Goal: Task Accomplishment & Management: Use online tool/utility

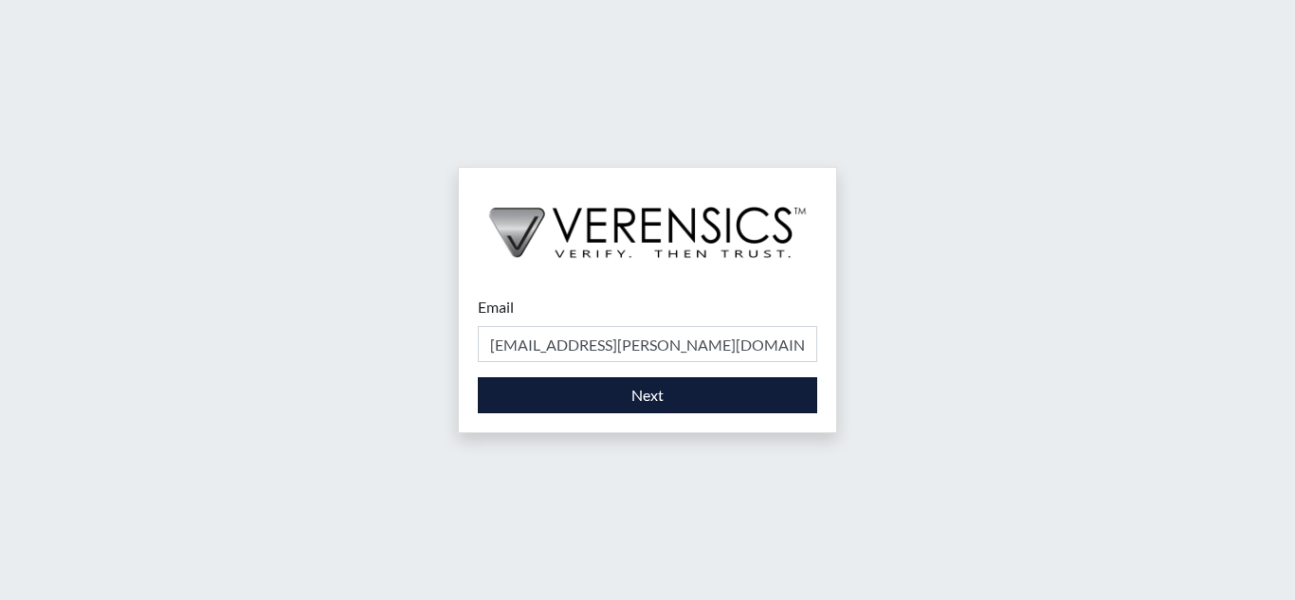
type input "[EMAIL_ADDRESS][PERSON_NAME][DOMAIN_NAME]"
click at [566, 381] on button "Next" at bounding box center [647, 395] width 339 height 36
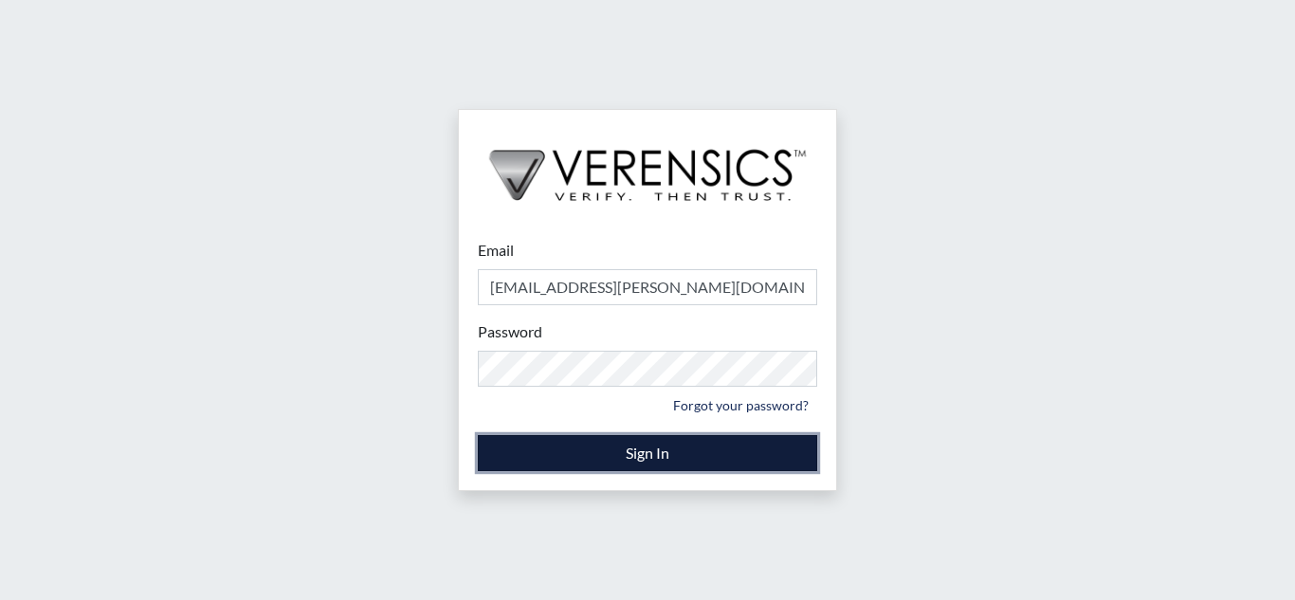
click at [613, 444] on button "Sign In" at bounding box center [647, 453] width 339 height 36
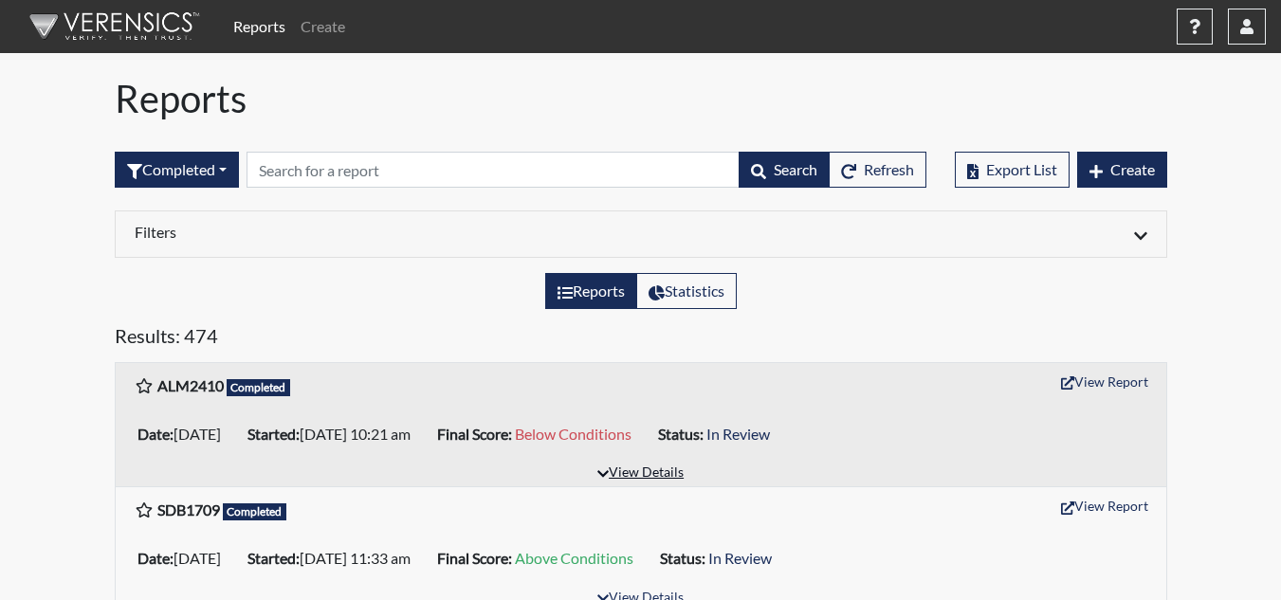
click at [649, 472] on button "View Details" at bounding box center [640, 474] width 103 height 26
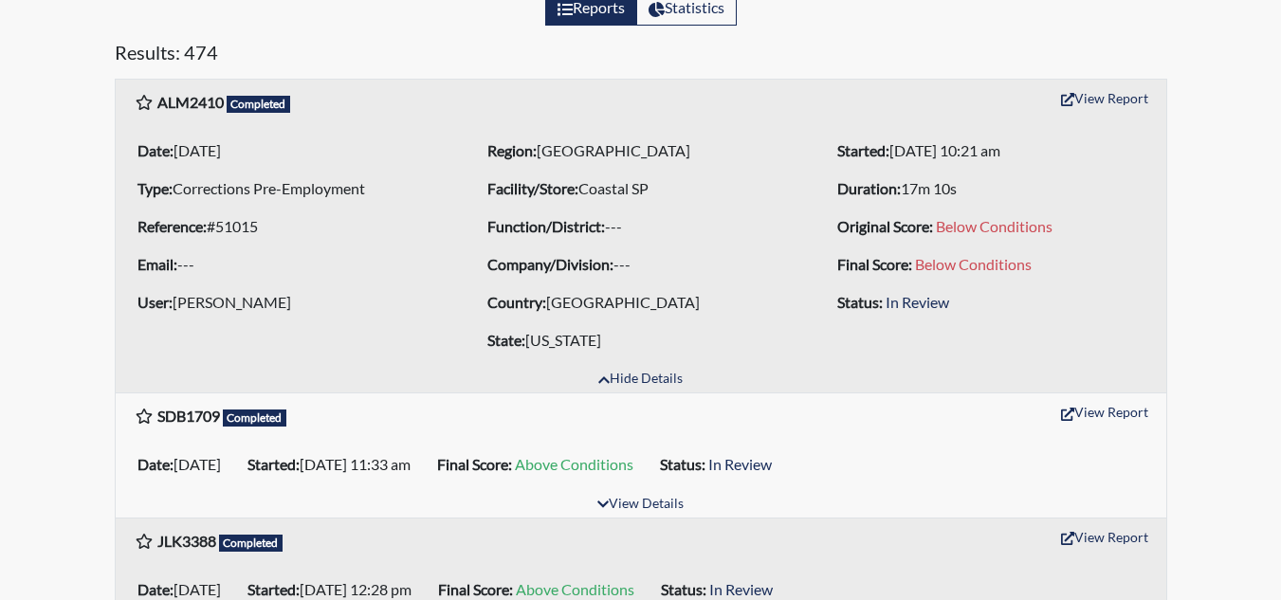
scroll to position [284, 0]
click at [1126, 102] on button "View Report" at bounding box center [1104, 96] width 104 height 29
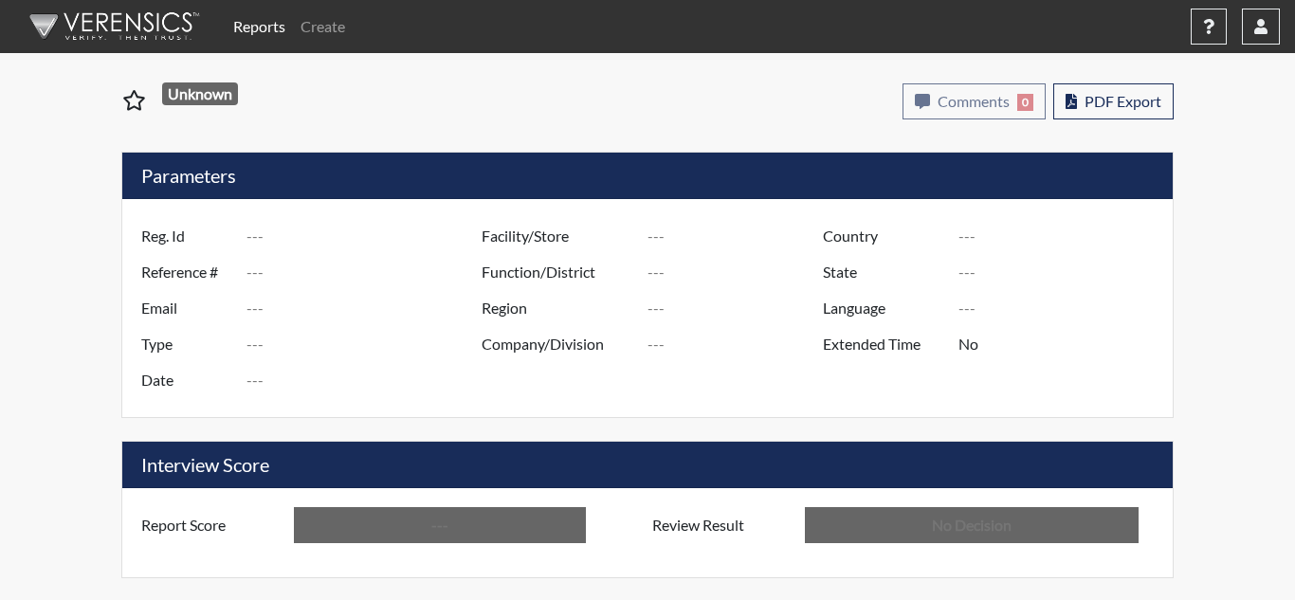
type input "ALM2410"
type input "51015"
type input "---"
type input "Corrections Pre-Employment"
type input "[DATE]"
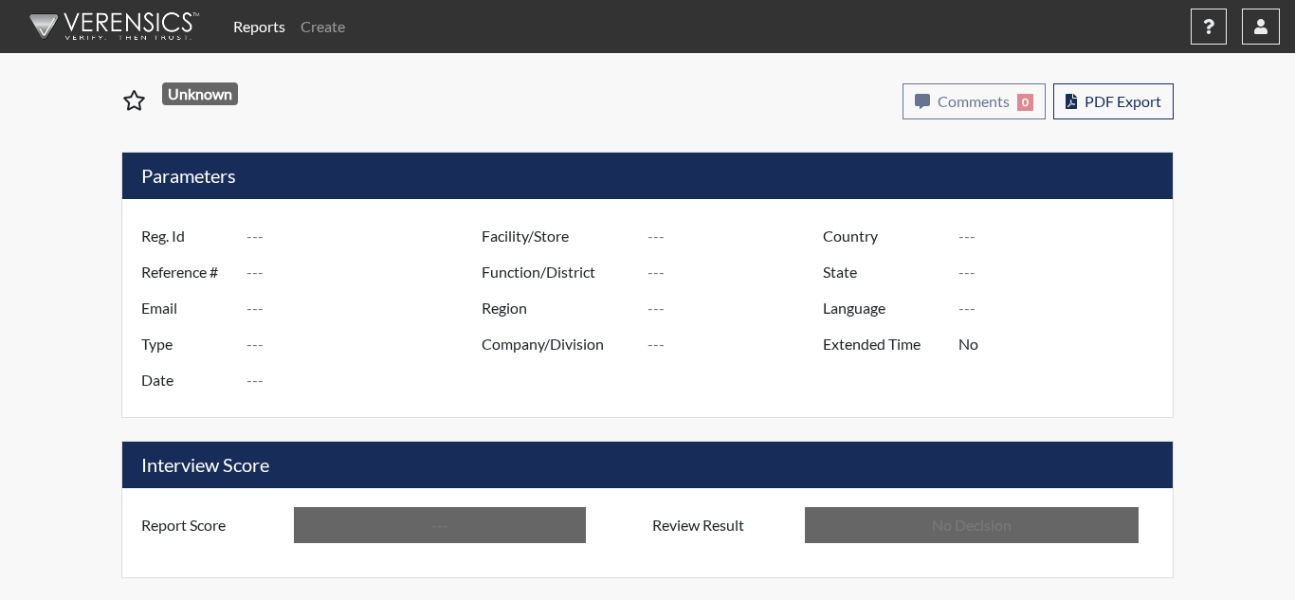
type input "Coastal SP"
type input "[GEOGRAPHIC_DATA]"
type input "[US_STATE]"
type input "English"
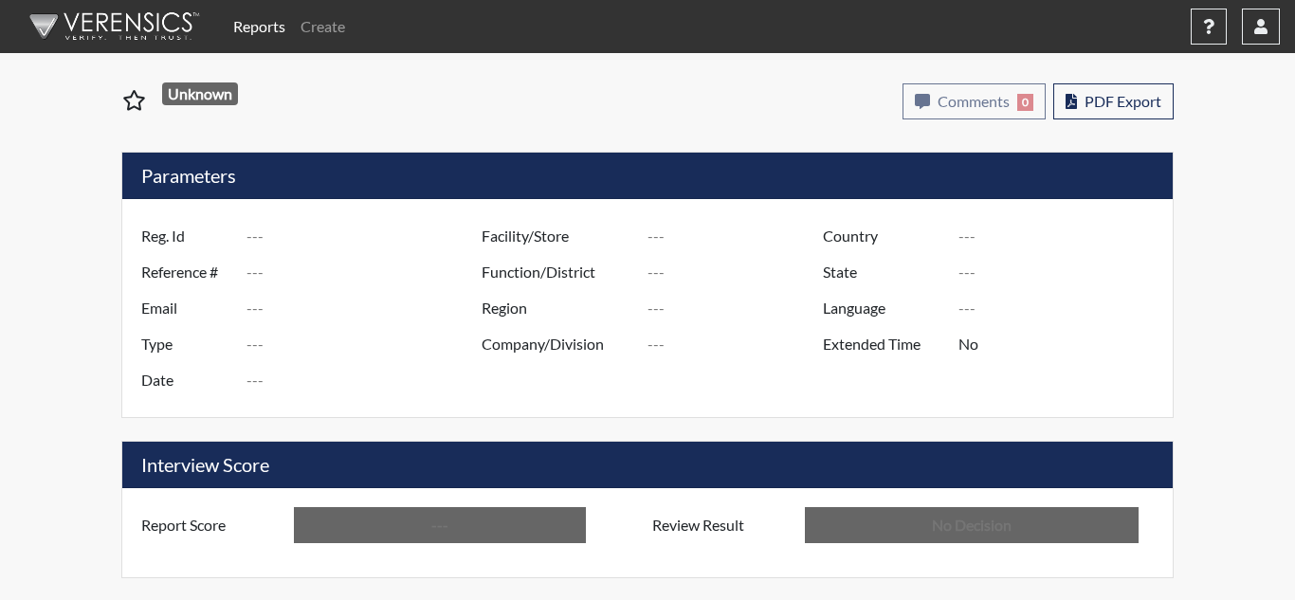
type input "Below Conditions"
type input "In Review"
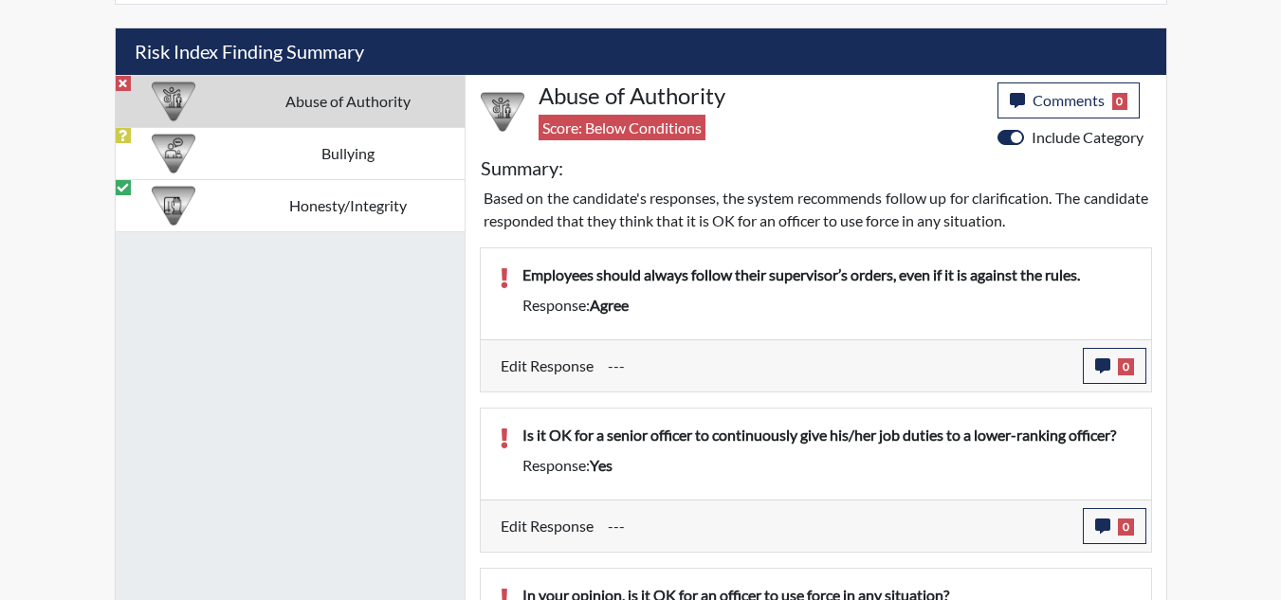
scroll to position [854, 0]
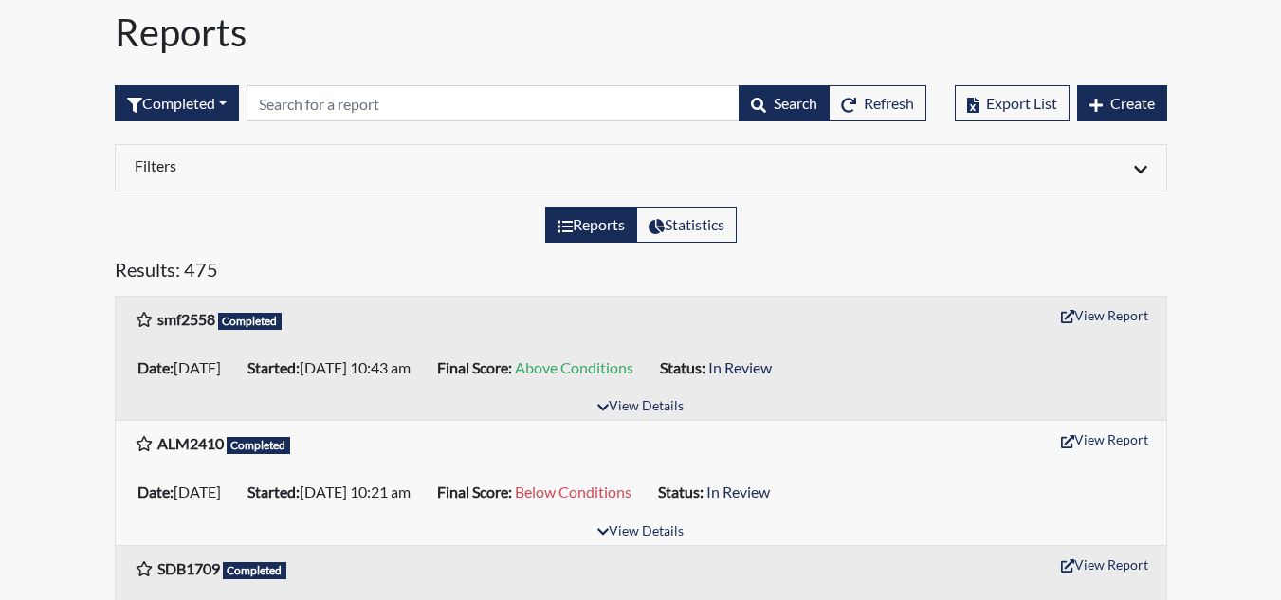
scroll to position [95, 0]
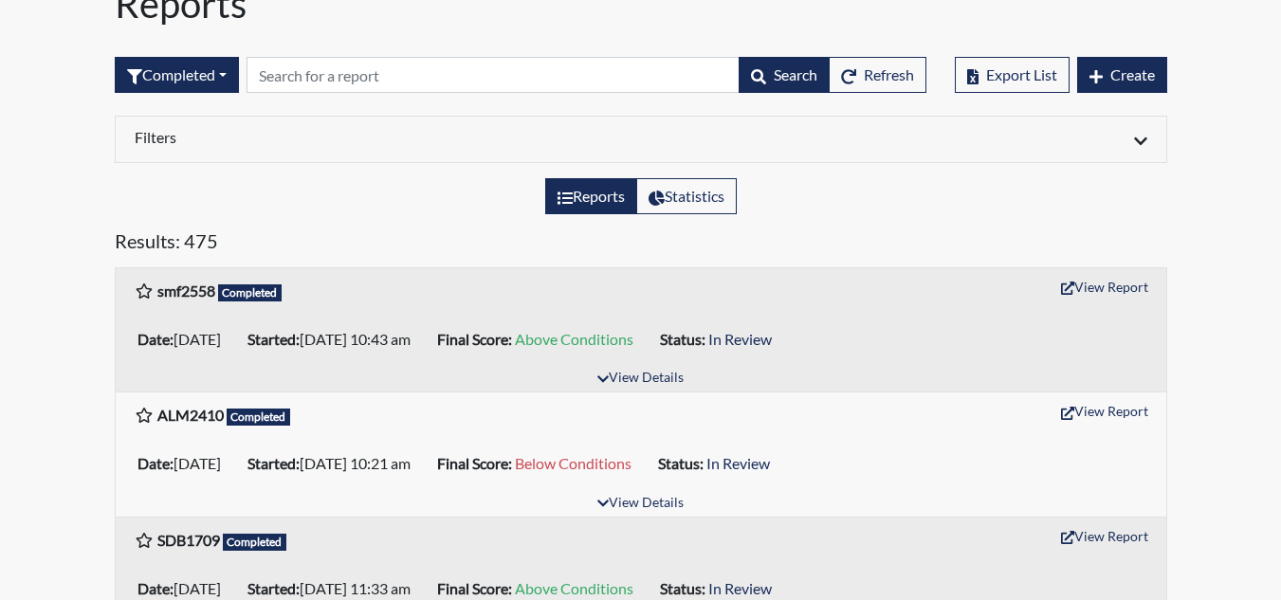
click at [240, 463] on li "Date: [DATE]" at bounding box center [185, 463] width 110 height 30
click at [1099, 403] on button "View Report" at bounding box center [1104, 410] width 104 height 29
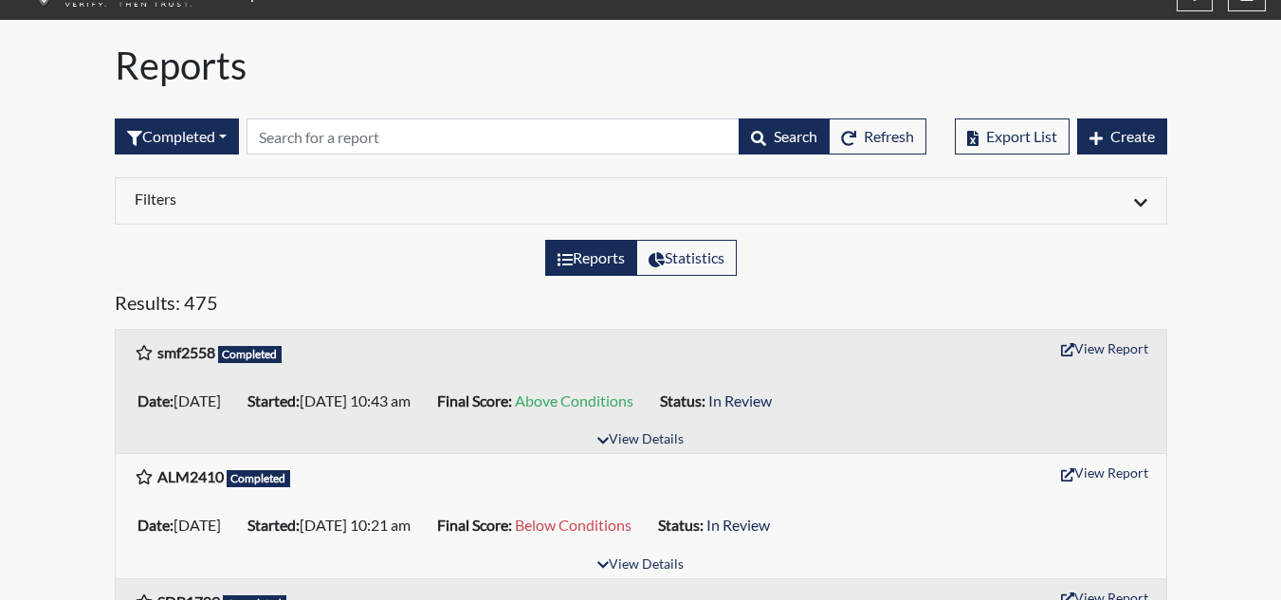
scroll to position [0, 0]
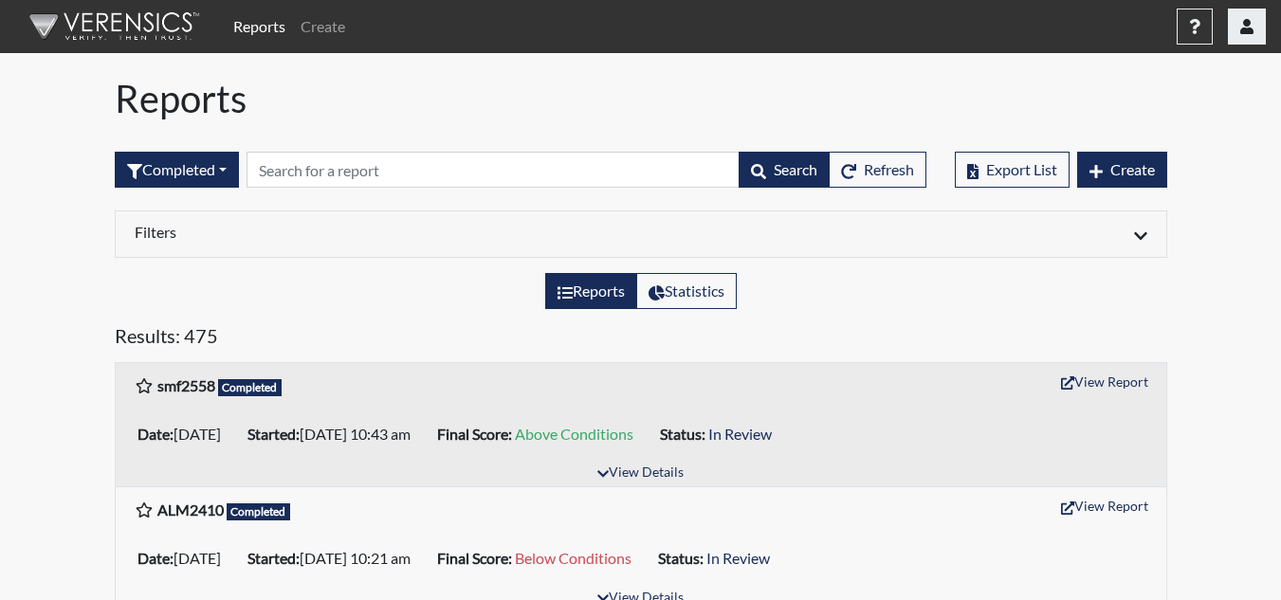
click at [1262, 30] on button "button" at bounding box center [1247, 27] width 38 height 36
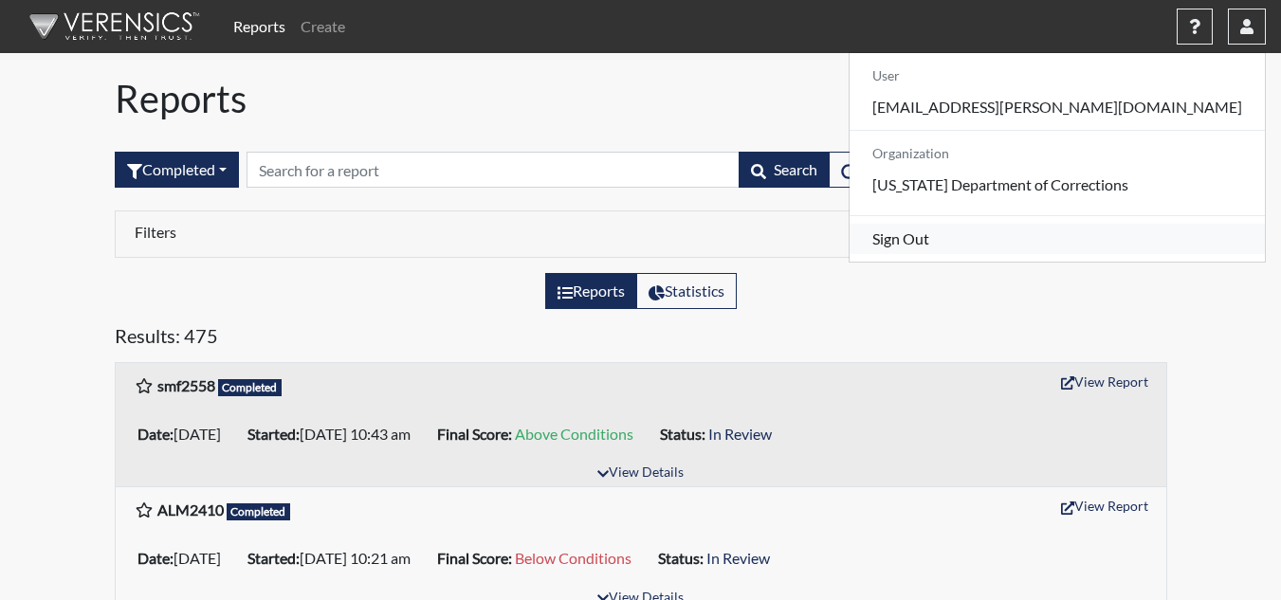
click at [1134, 254] on link "Sign Out" at bounding box center [1056, 239] width 415 height 30
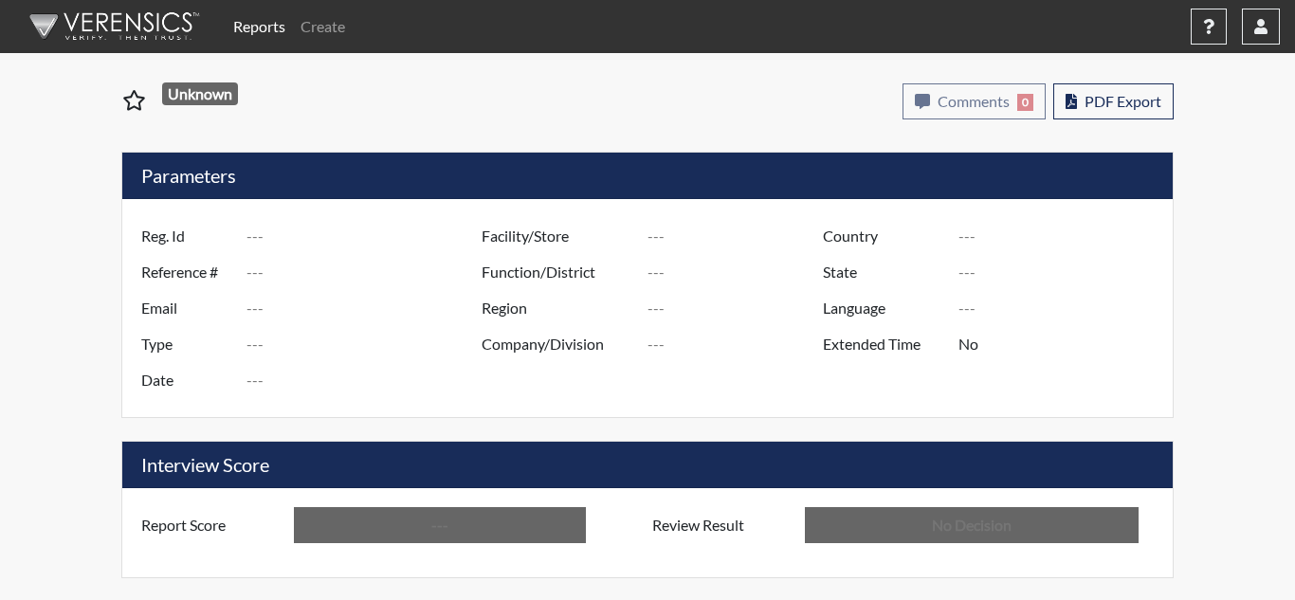
type input "ALM2410"
type input "51015"
type input "---"
type input "Corrections Pre-Employment"
type input "[DATE]"
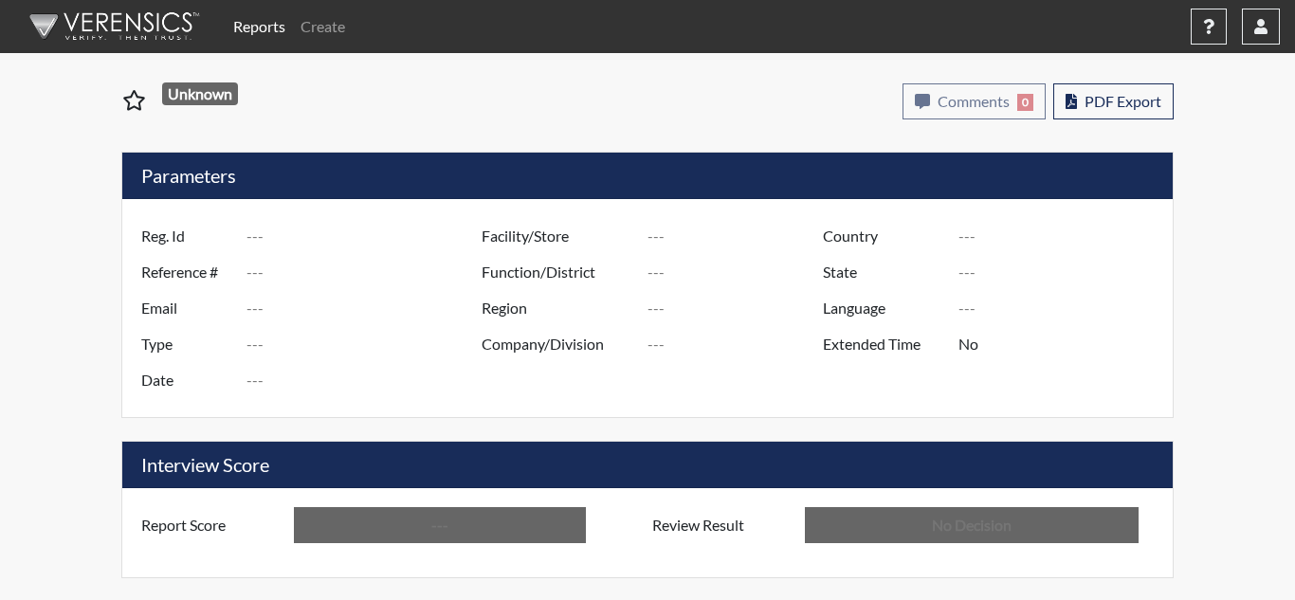
type input "Coastal SP"
type input "[GEOGRAPHIC_DATA]"
type input "[US_STATE]"
type input "English"
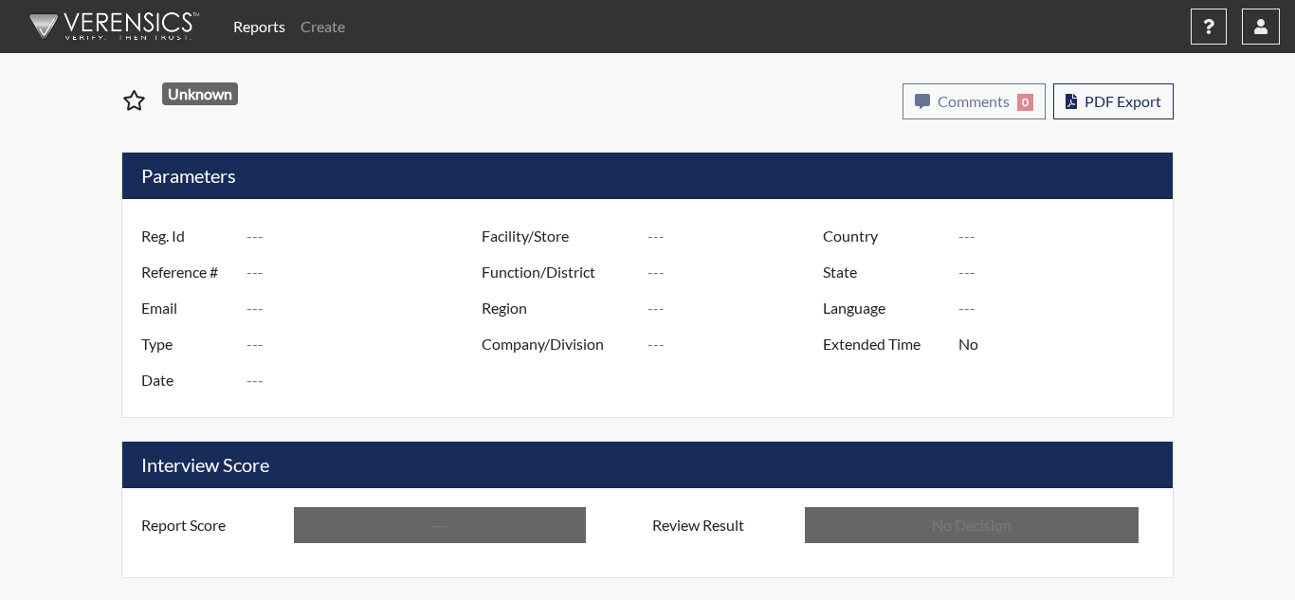
type input "Below Conditions"
type input "In Review"
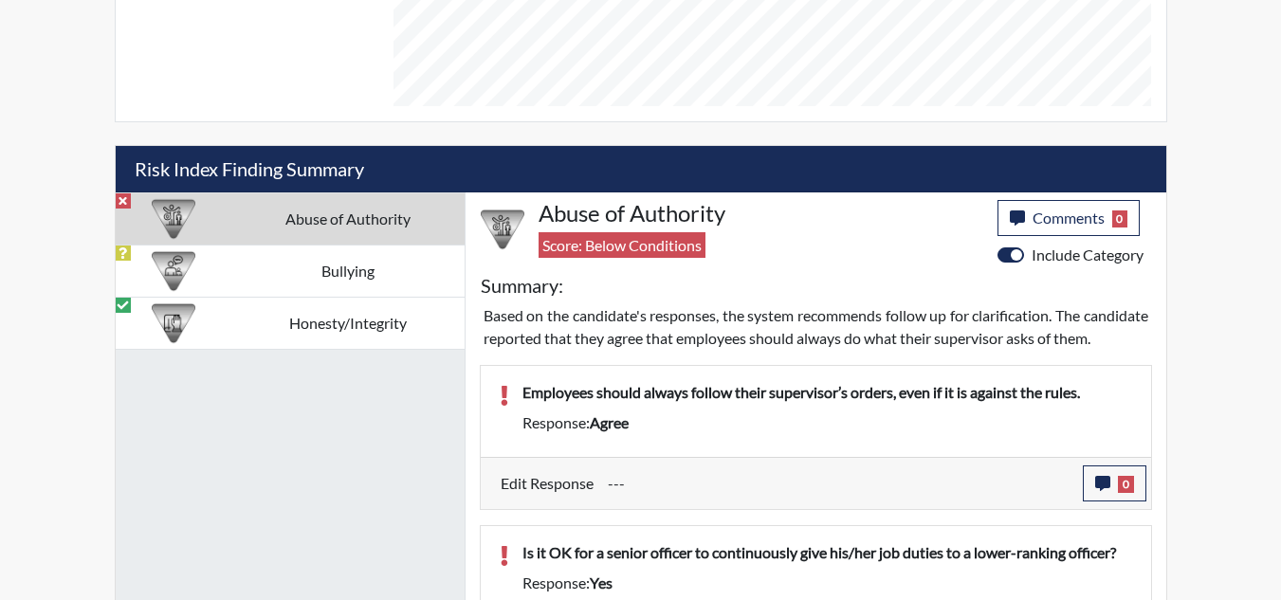
scroll to position [1043, 0]
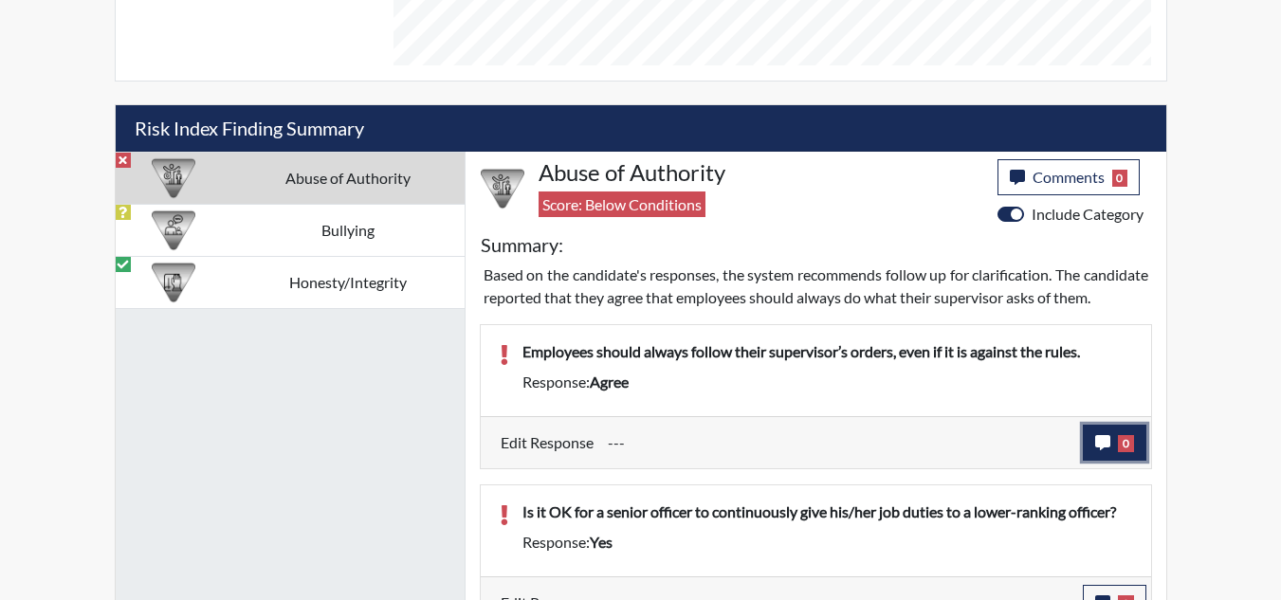
click at [1101, 450] on icon "button" at bounding box center [1102, 442] width 15 height 15
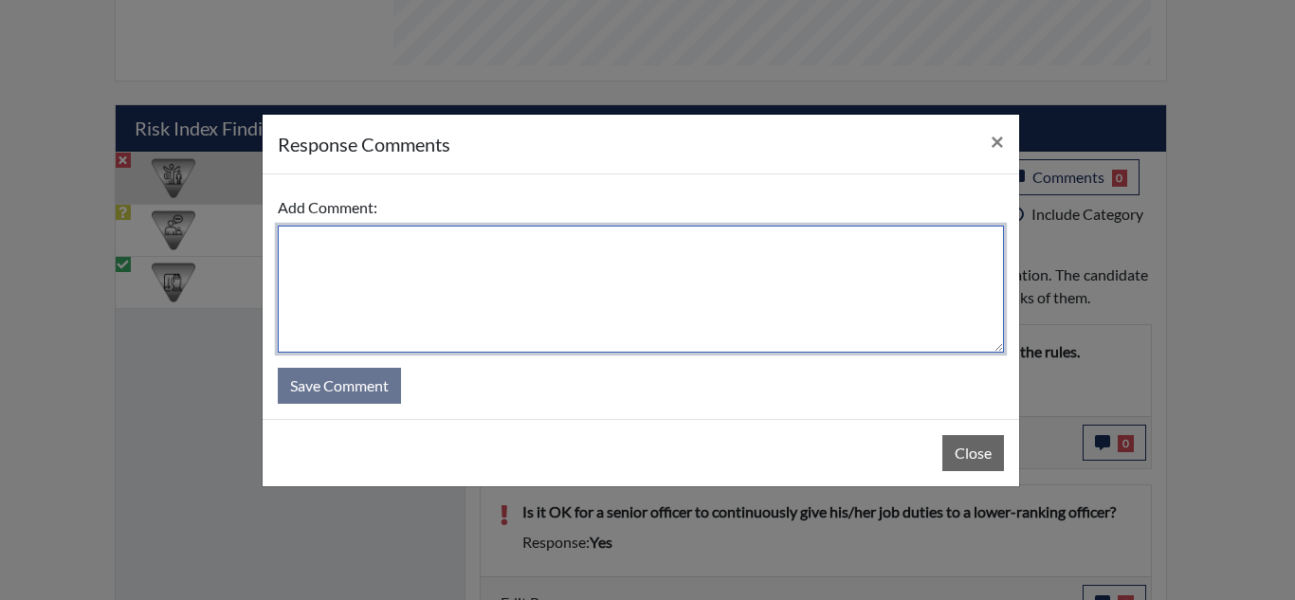
click at [483, 281] on textarea at bounding box center [641, 289] width 726 height 127
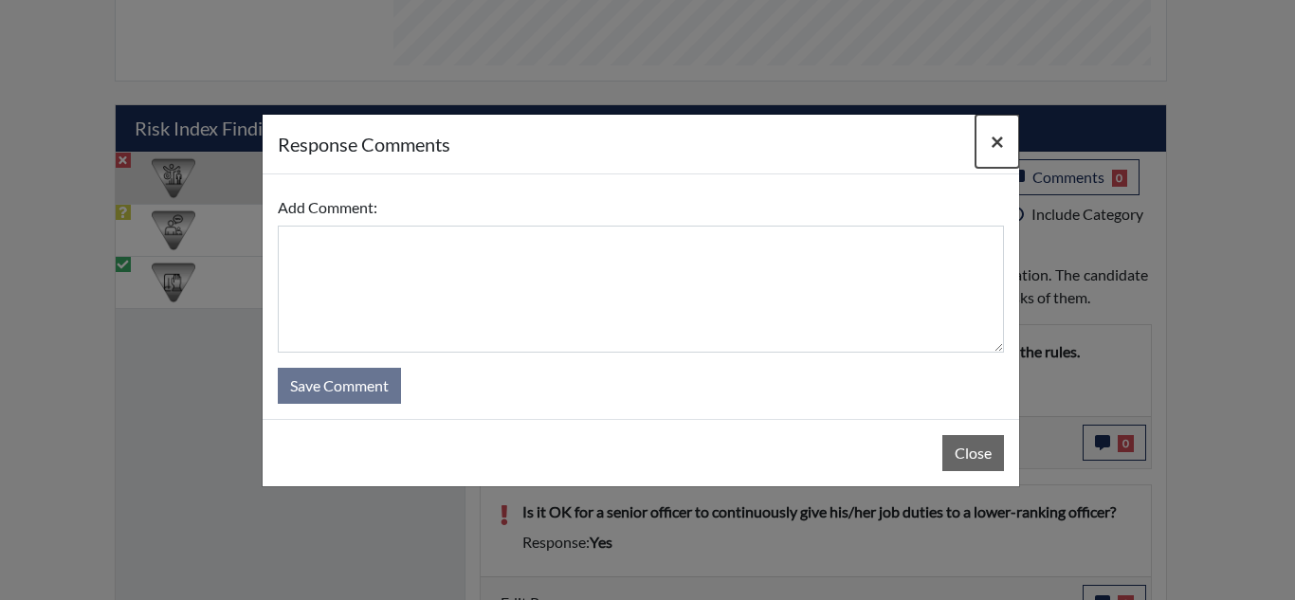
click at [991, 139] on span "×" at bounding box center [997, 140] width 13 height 27
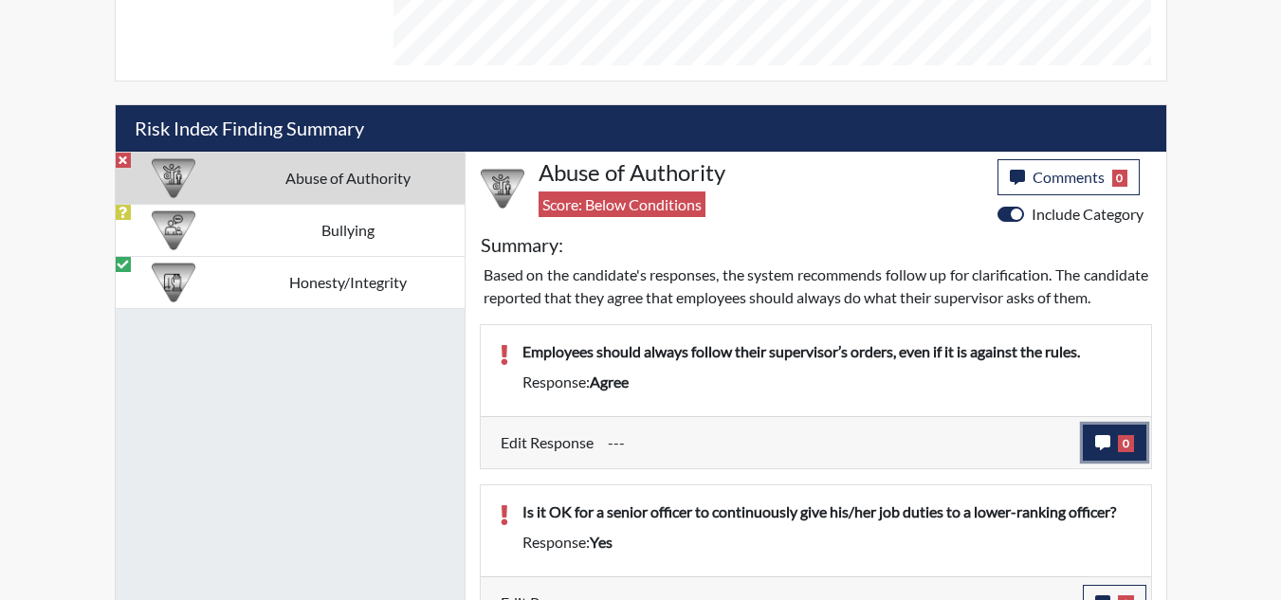
click at [1089, 461] on button "0" at bounding box center [1114, 443] width 64 height 36
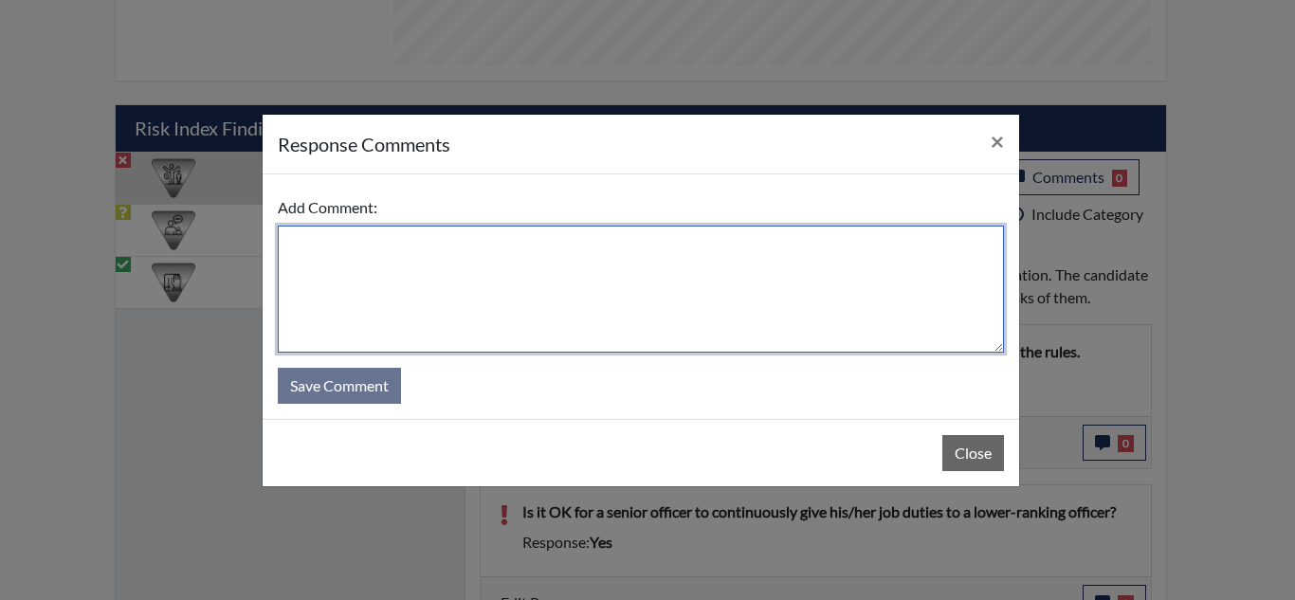
click at [612, 281] on textarea at bounding box center [641, 289] width 726 height 127
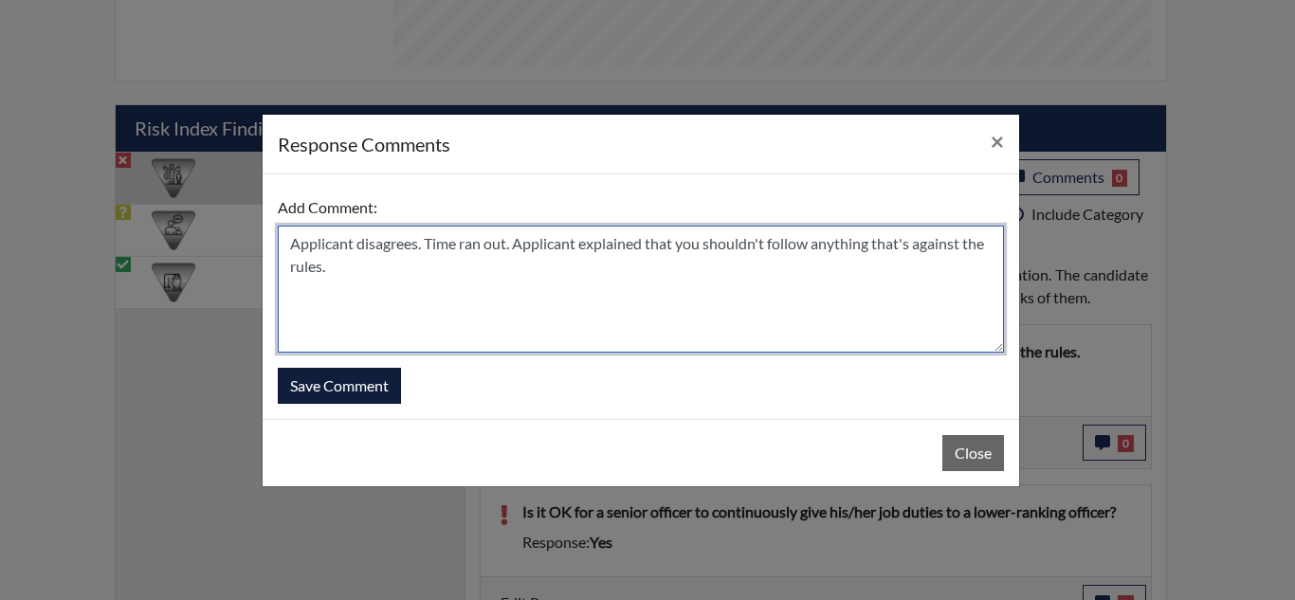
type textarea "Applicant disagrees. Time ran out. Applicant explained that you shouldn't follo…"
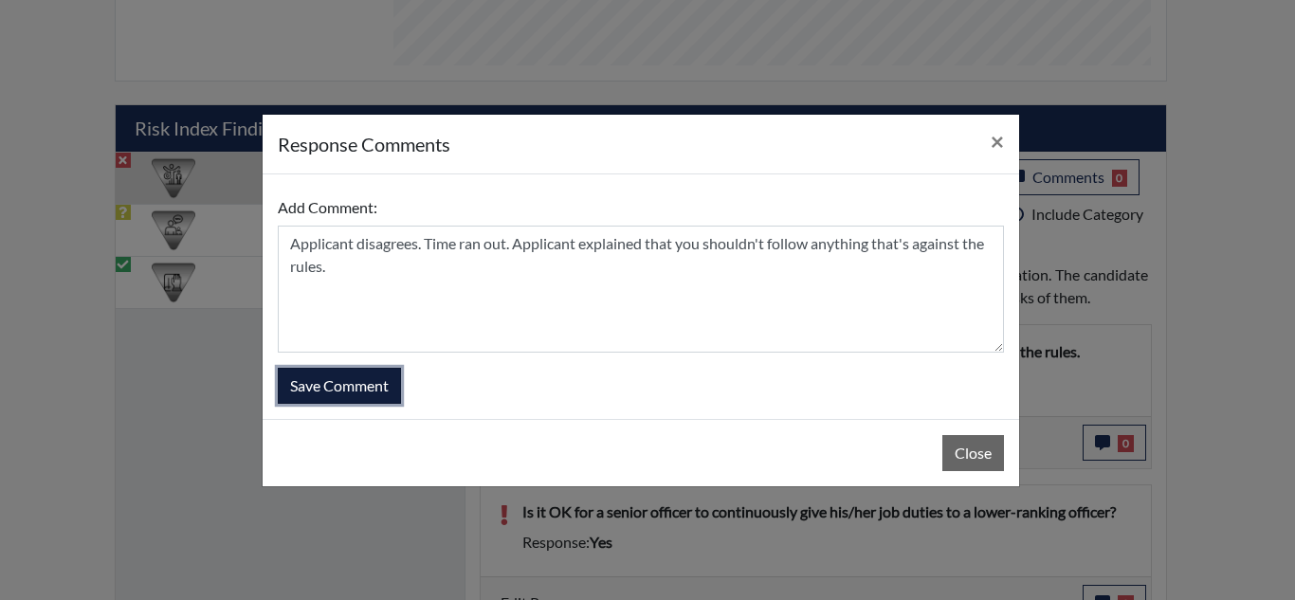
click at [378, 382] on button "Save Comment" at bounding box center [339, 386] width 123 height 36
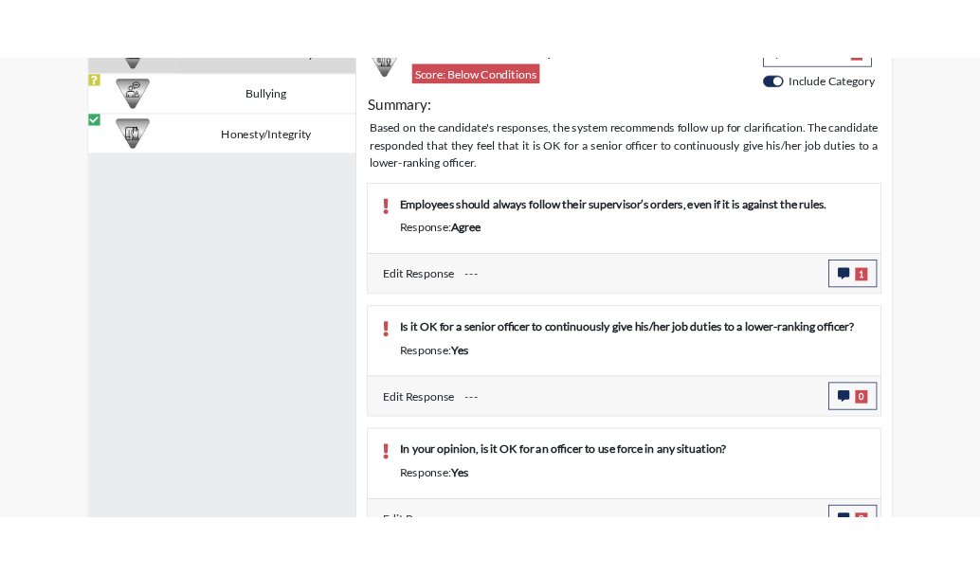
scroll to position [1232, 0]
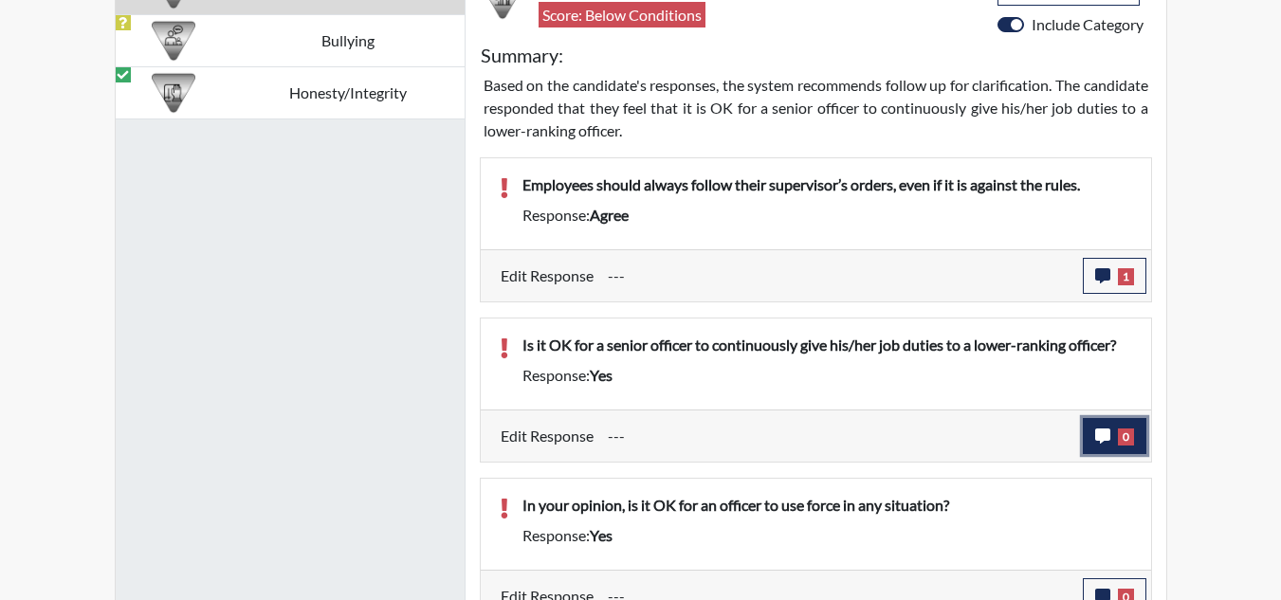
click at [1103, 435] on icon "button" at bounding box center [1102, 435] width 15 height 15
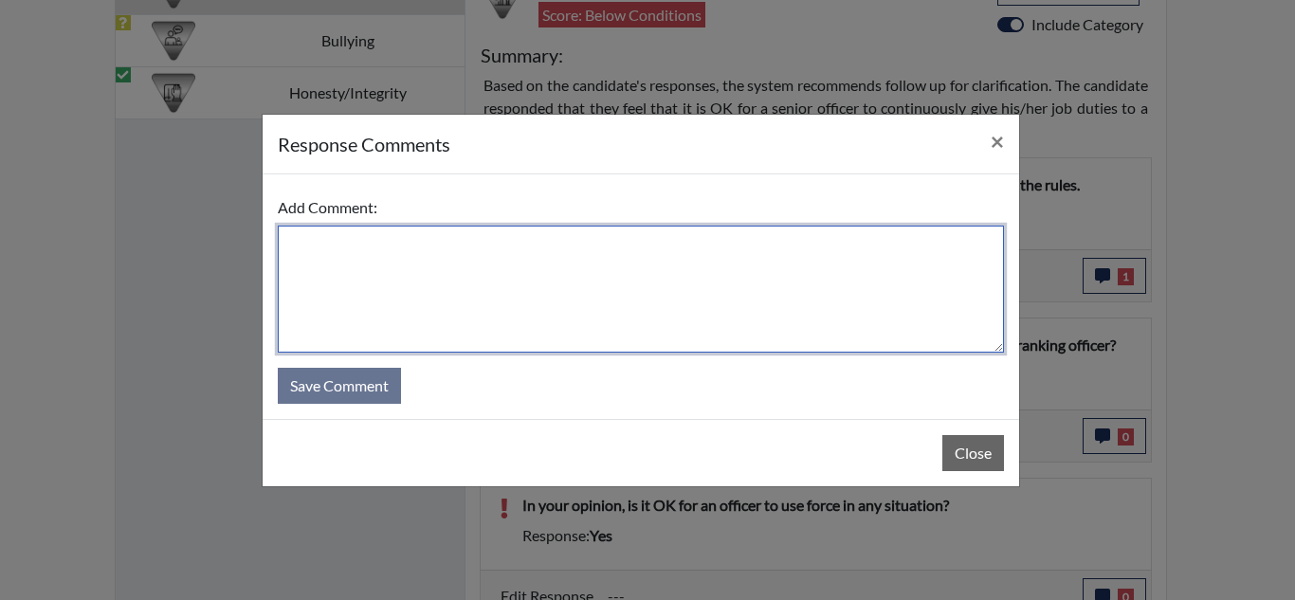
click at [587, 263] on textarea at bounding box center [641, 289] width 726 height 127
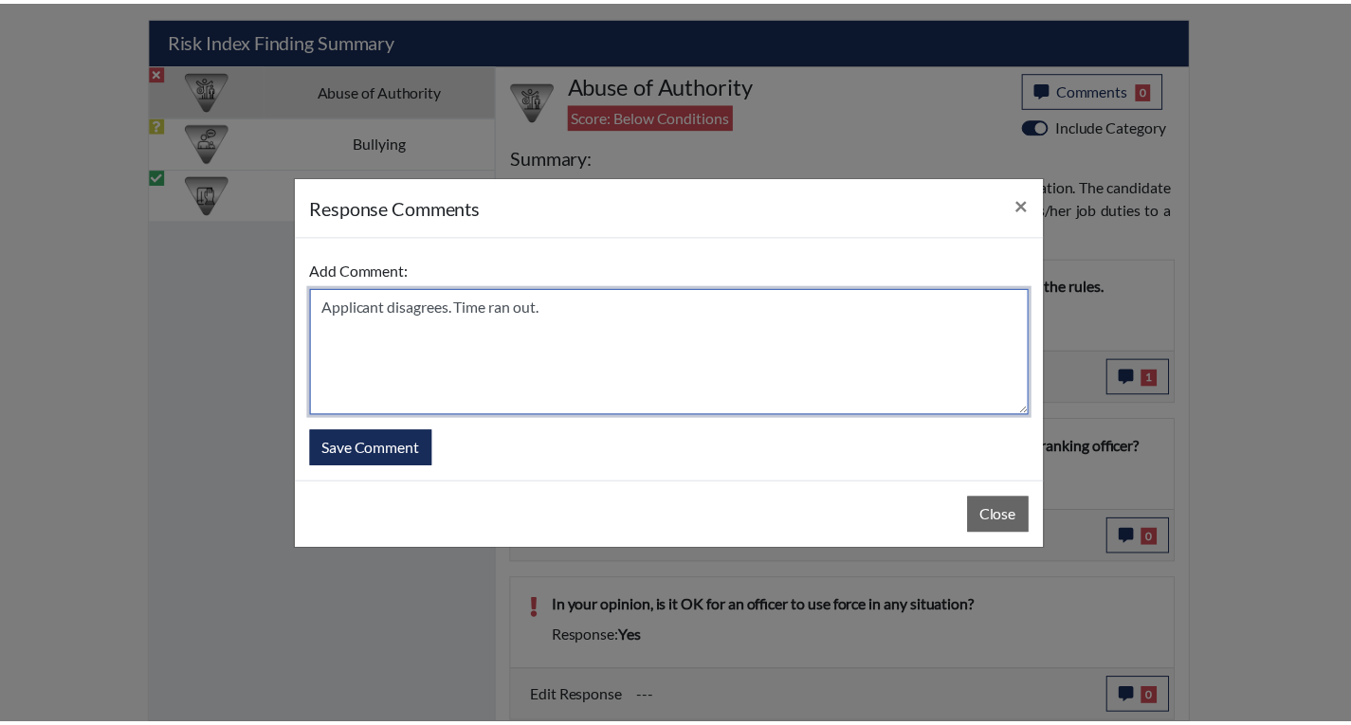
scroll to position [315, 788]
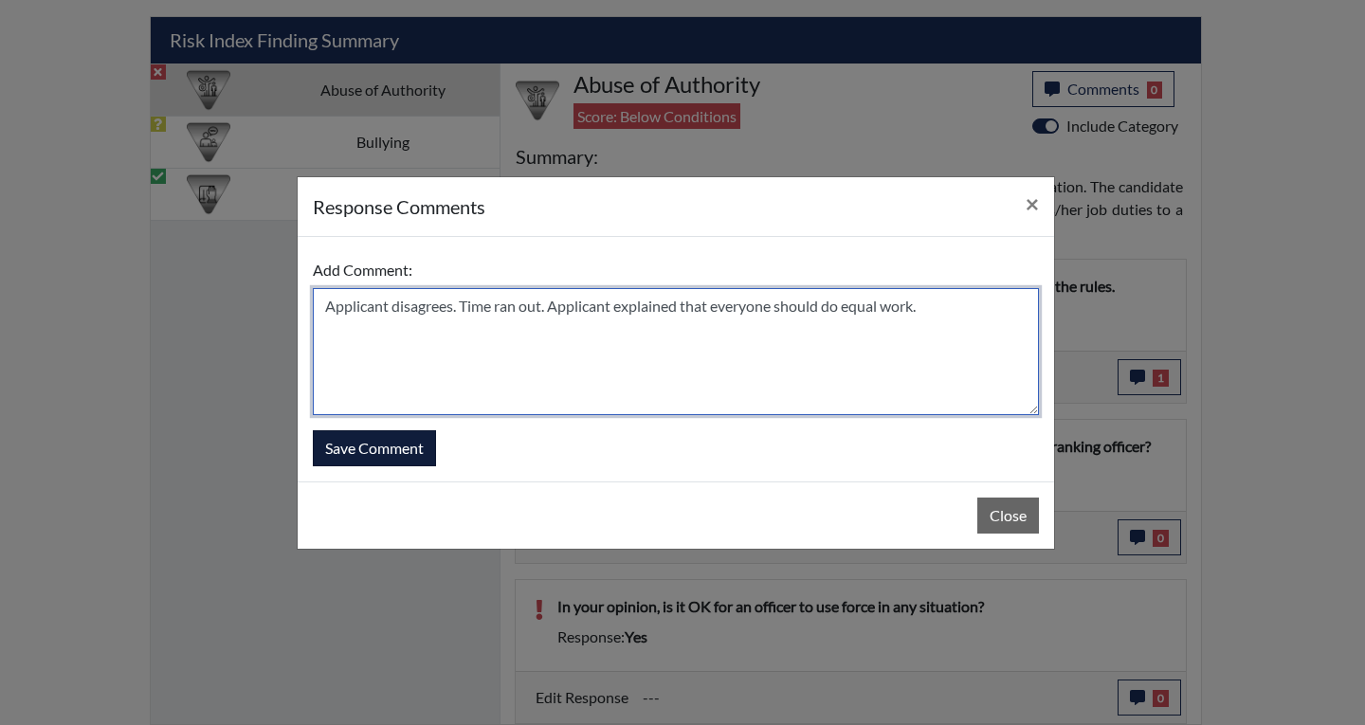
type textarea "Applicant disagrees. Time ran out. Applicant explained that everyone should do …"
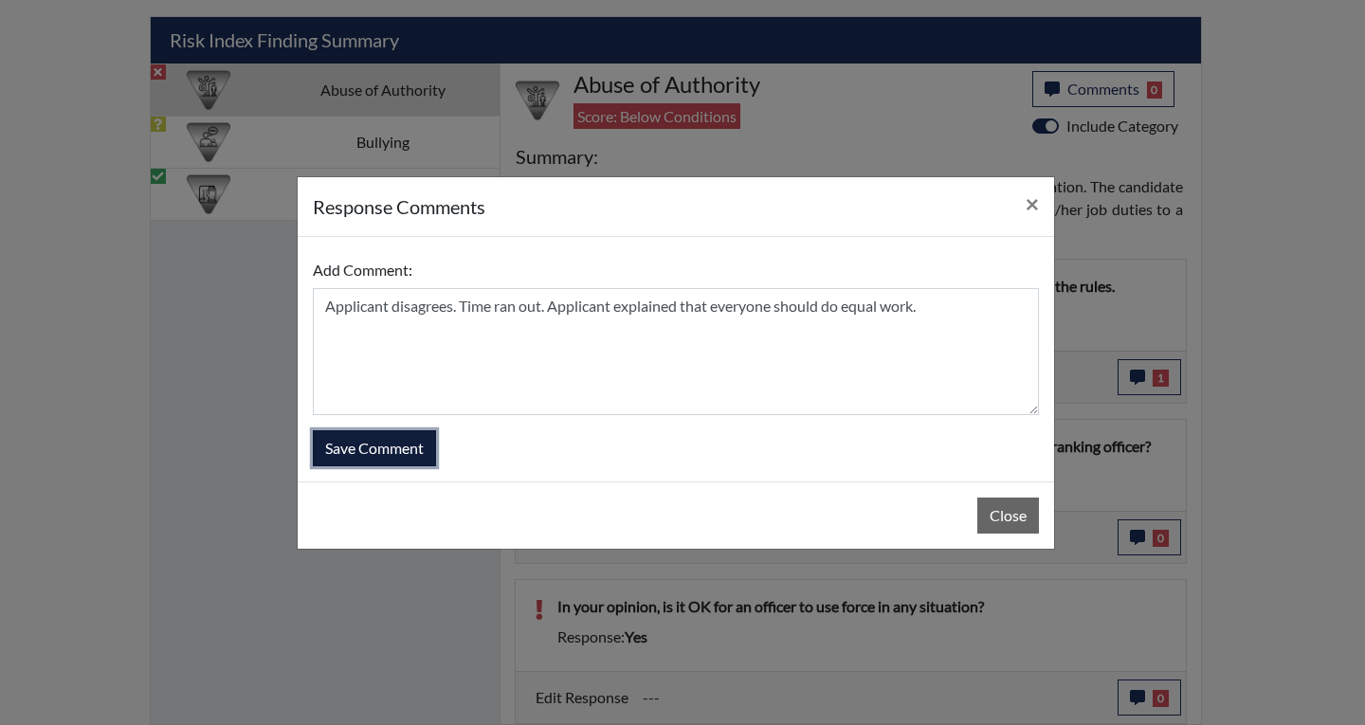
click at [390, 460] on button "Save Comment" at bounding box center [374, 448] width 123 height 36
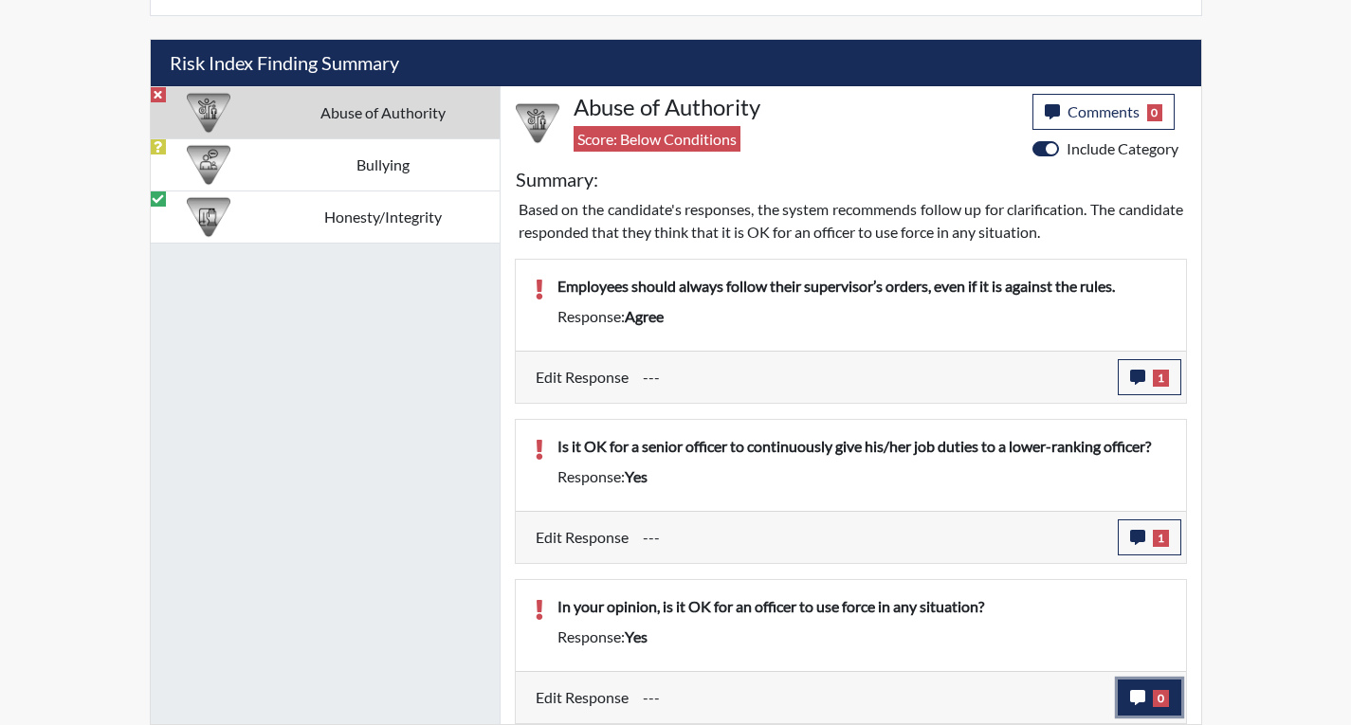
click at [1124, 599] on button "0" at bounding box center [1150, 698] width 64 height 36
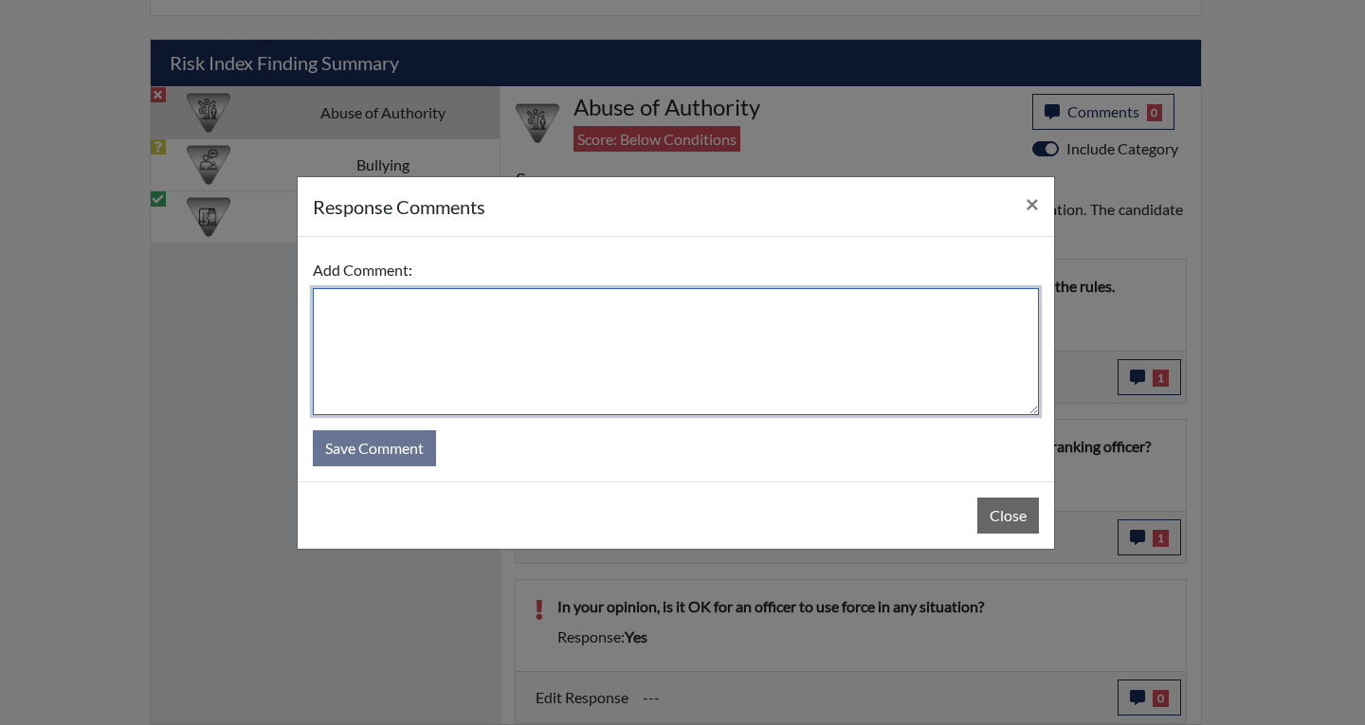
click at [790, 337] on textarea at bounding box center [676, 351] width 726 height 127
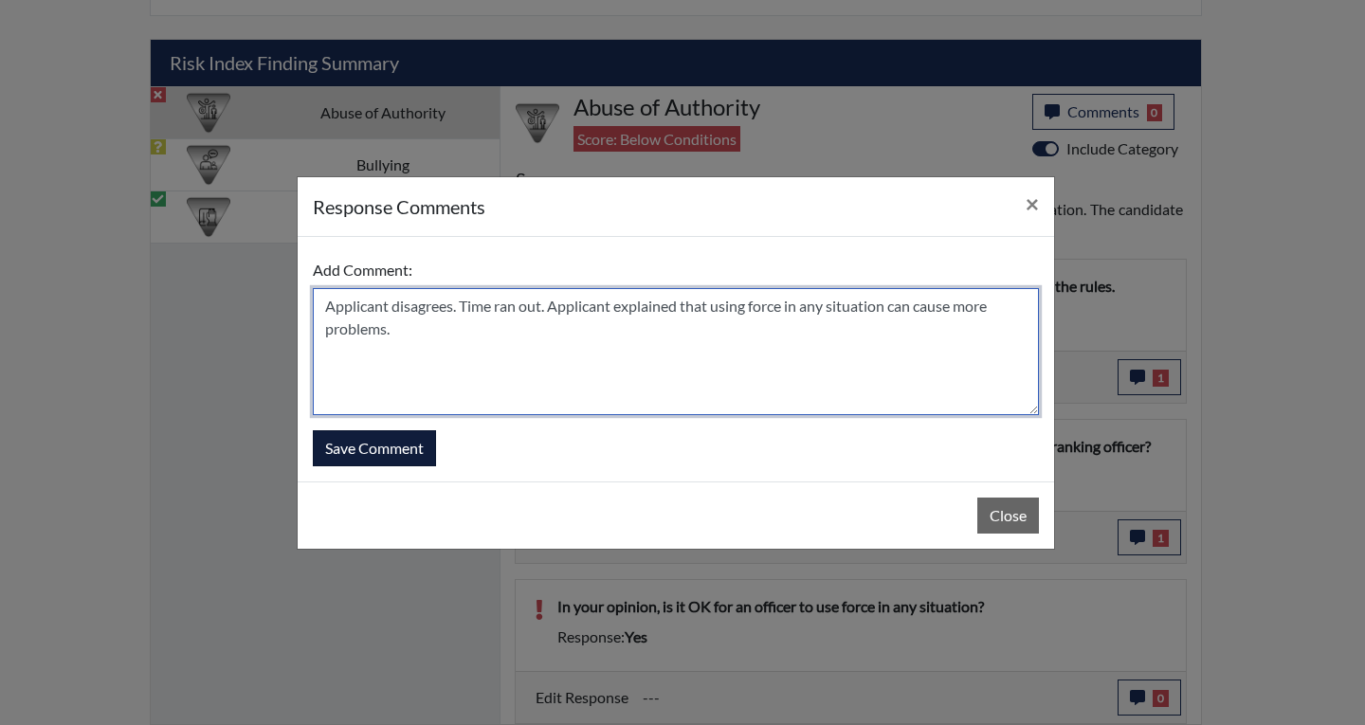
type textarea "Applicant disagrees. Time ran out. Applicant explained that using force in any …"
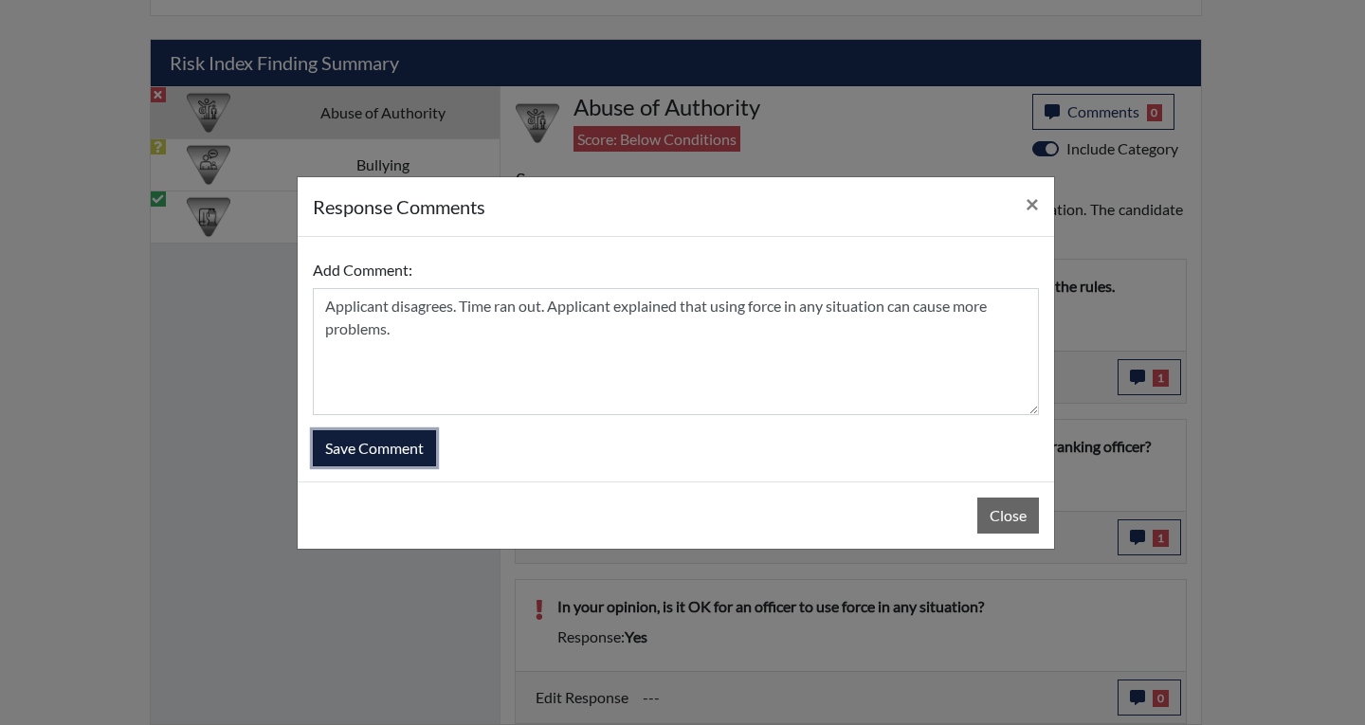
click at [419, 454] on button "Save Comment" at bounding box center [374, 448] width 123 height 36
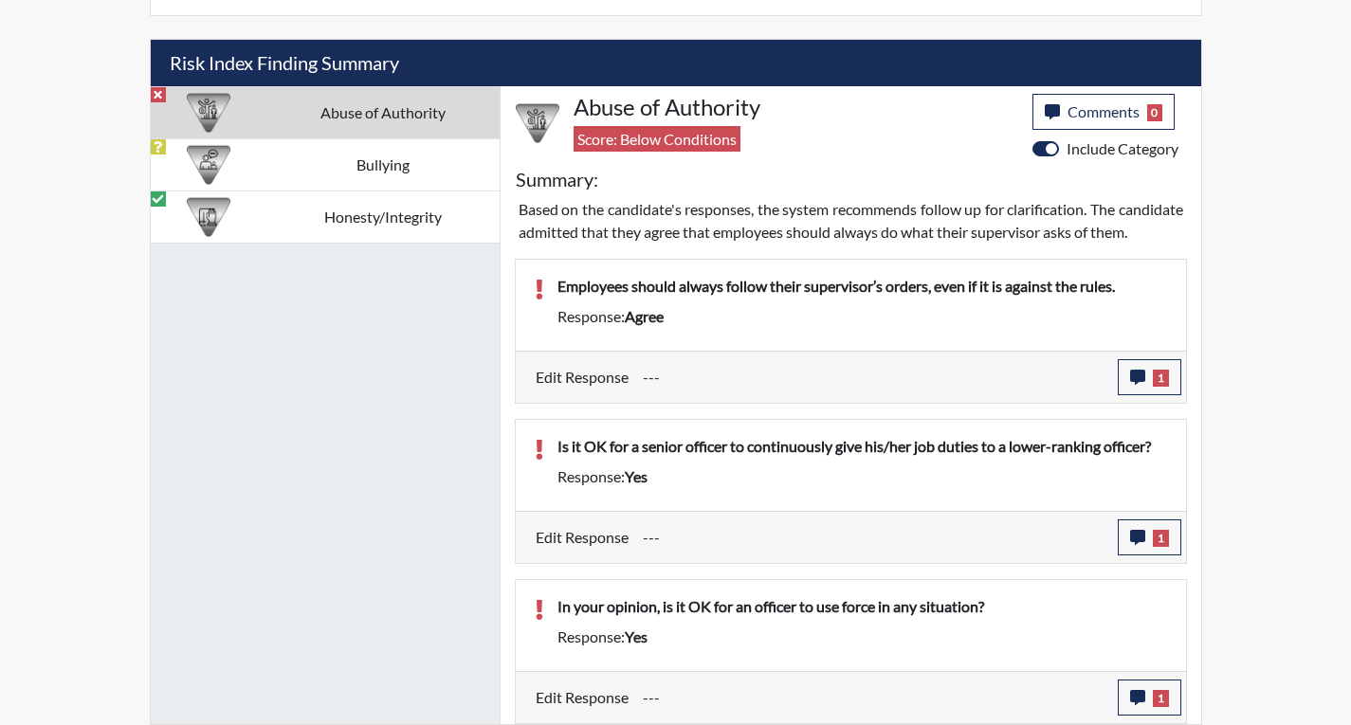
scroll to position [1131, 0]
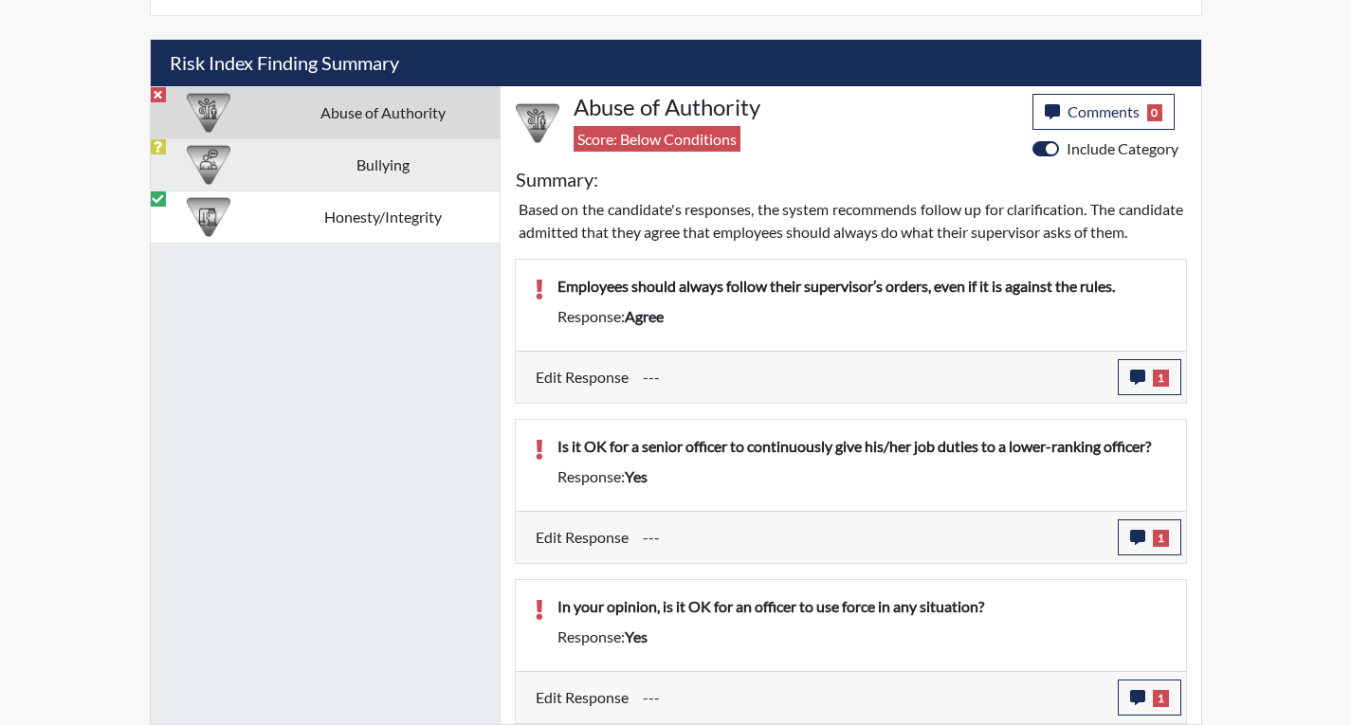
click at [331, 138] on td "Bullying" at bounding box center [382, 164] width 233 height 52
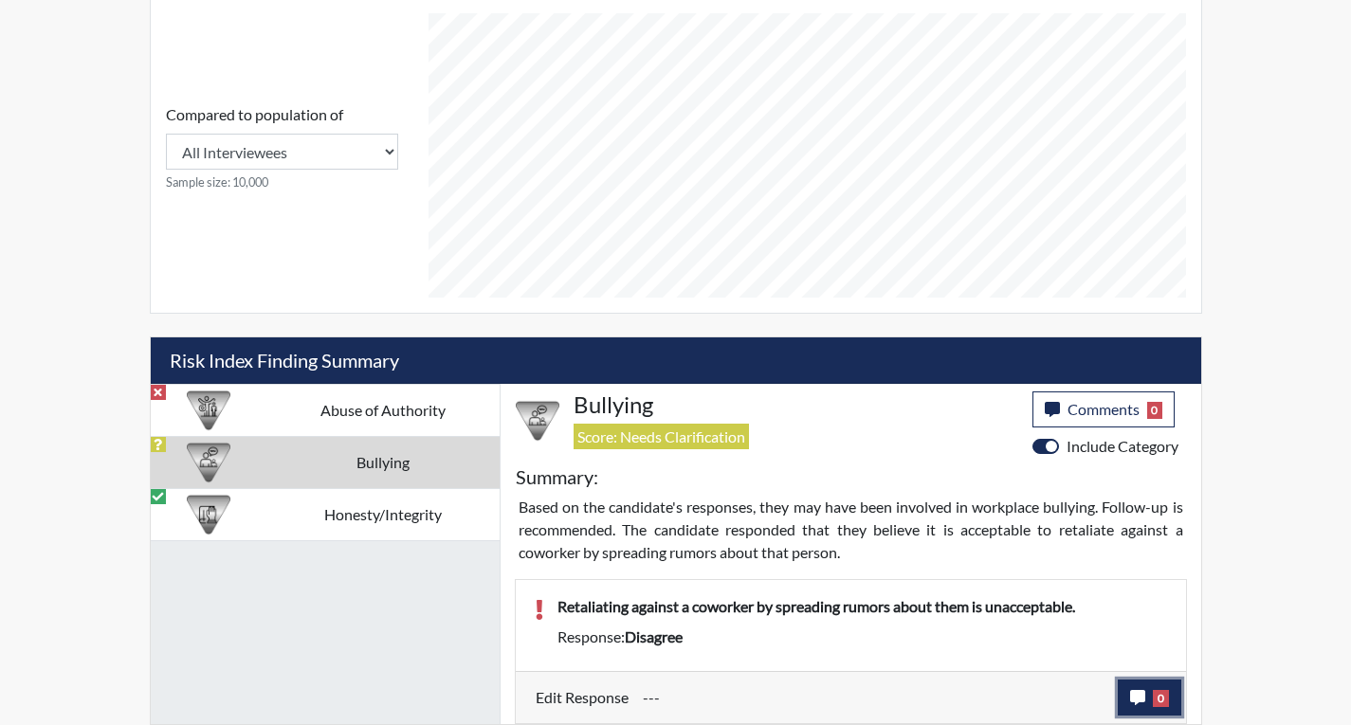
click at [1142, 599] on icon "button" at bounding box center [1137, 697] width 15 height 15
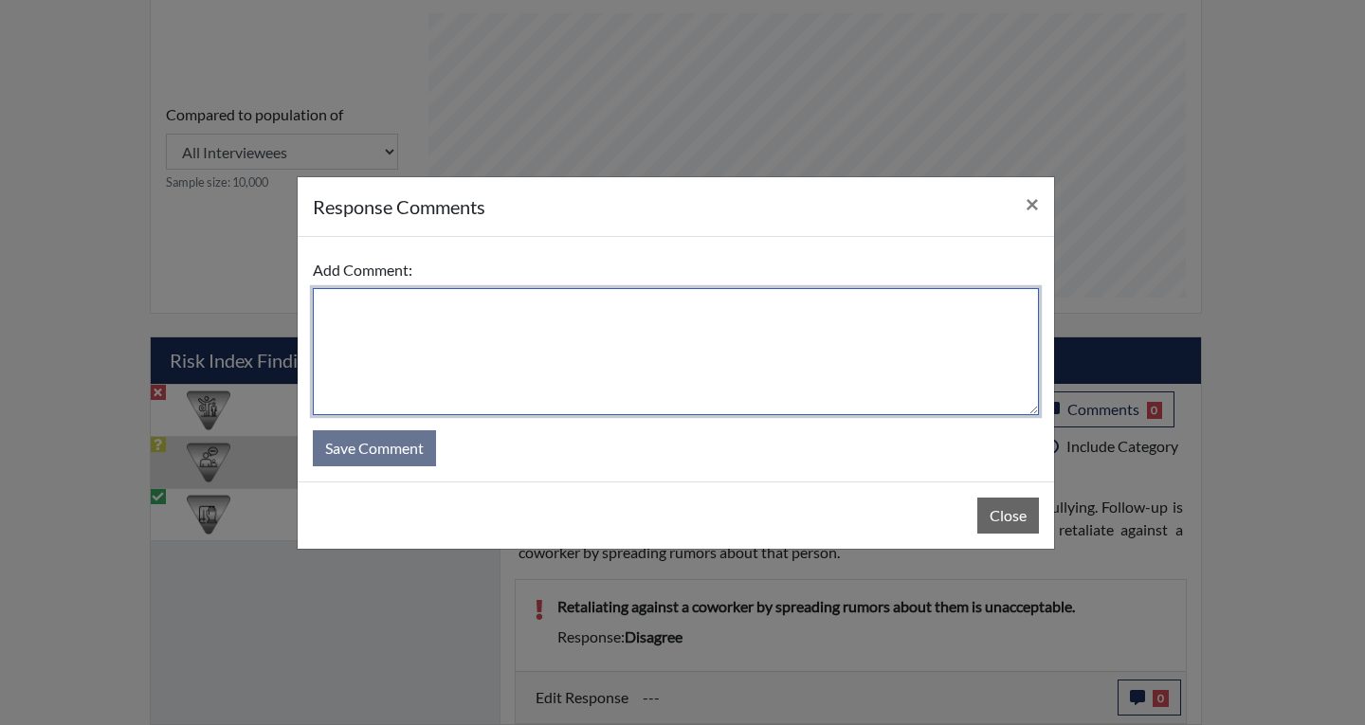
click at [702, 312] on textarea at bounding box center [676, 351] width 726 height 127
type textarea "Applicant disagrees because spreading rumors about anyone is wrong."
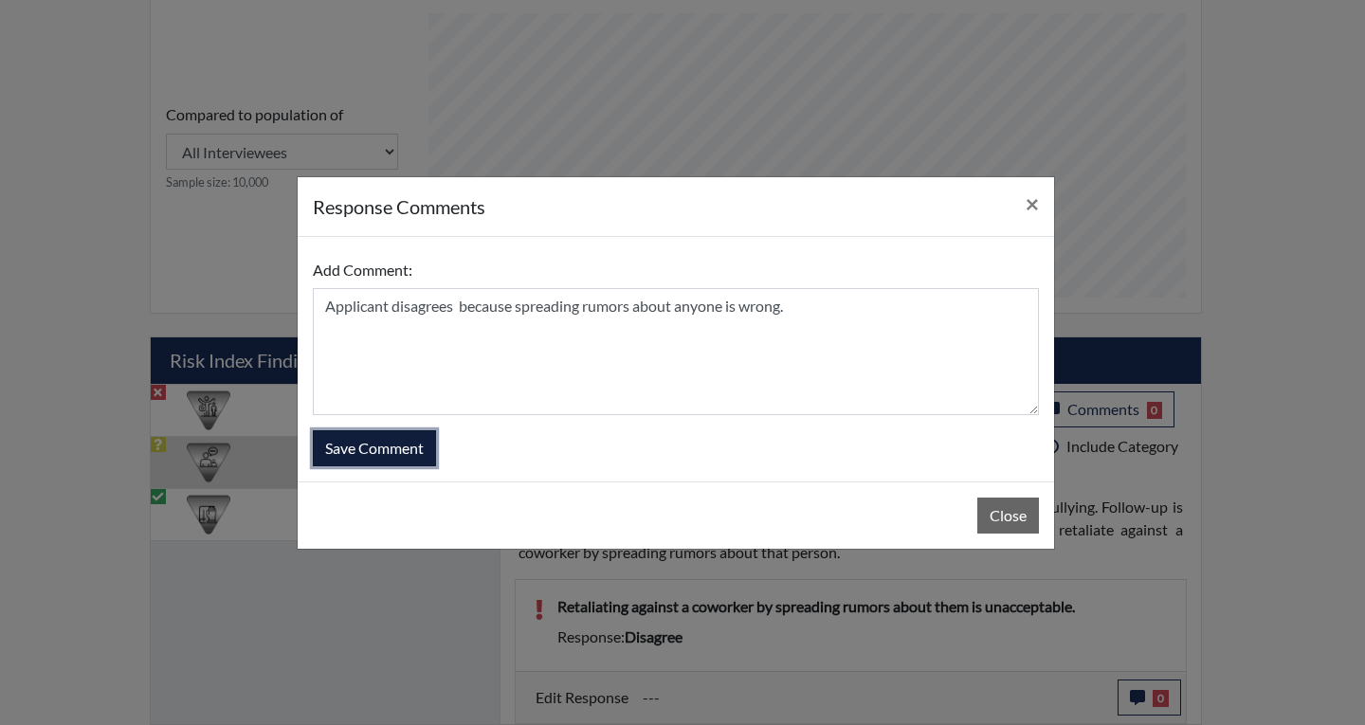
click at [353, 446] on button "Save Comment" at bounding box center [374, 448] width 123 height 36
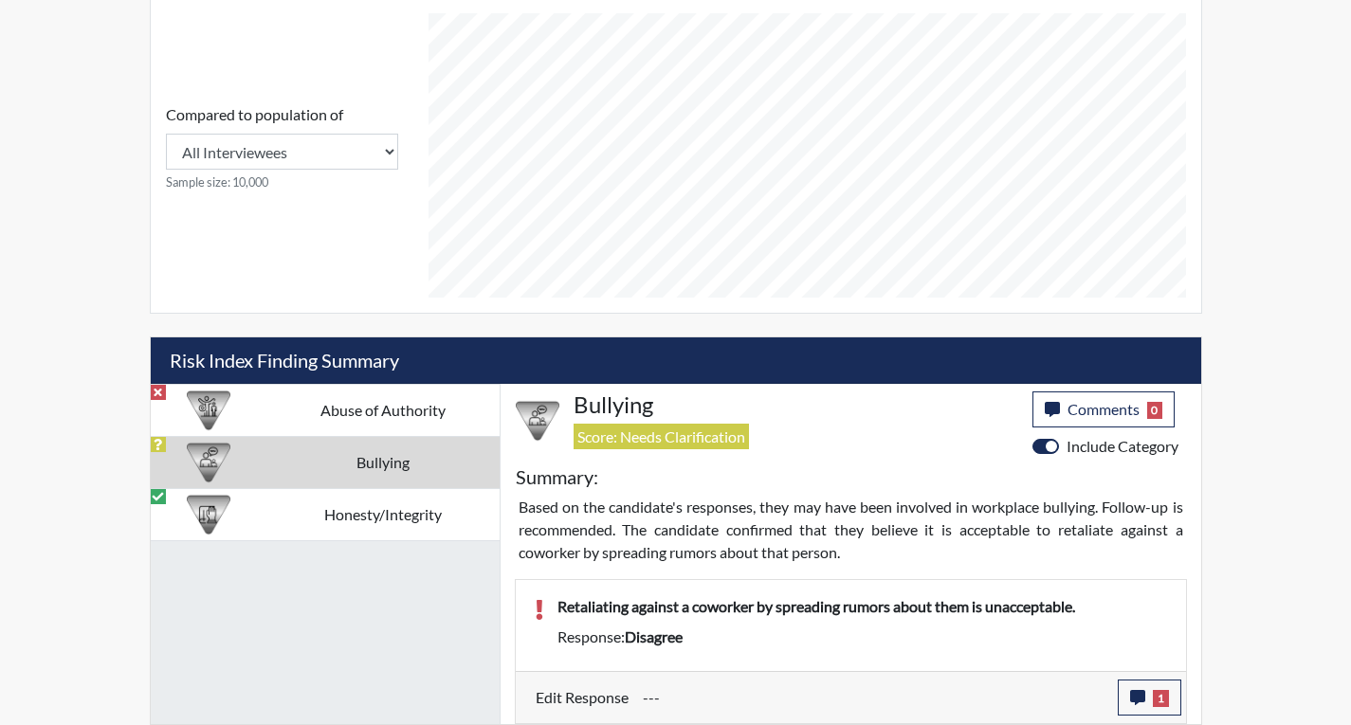
scroll to position [315, 788]
click at [283, 404] on td "Abuse of Authority" at bounding box center [382, 410] width 233 height 52
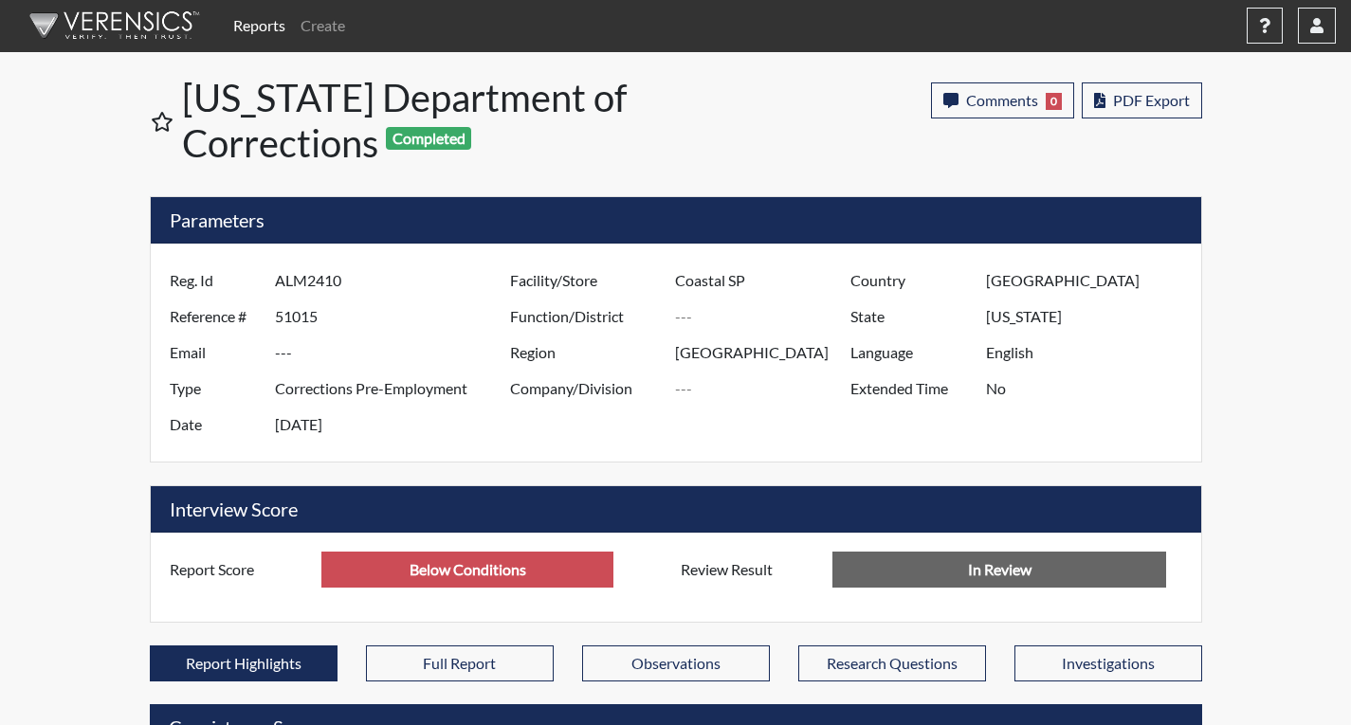
scroll to position [0, 0]
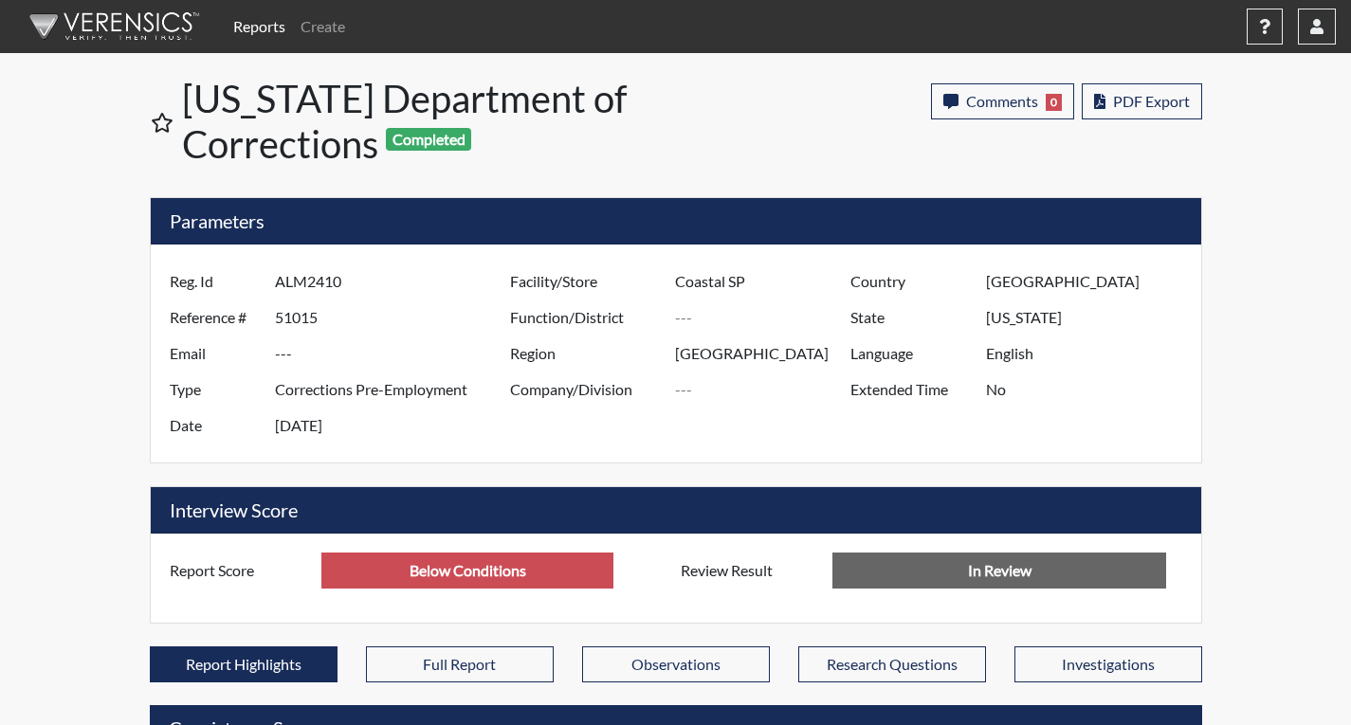
drag, startPoint x: 355, startPoint y: 282, endPoint x: 276, endPoint y: 282, distance: 79.6
click at [276, 282] on input "ALM2410" at bounding box center [395, 282] width 240 height 36
click at [1294, 34] on button "button" at bounding box center [1317, 27] width 38 height 36
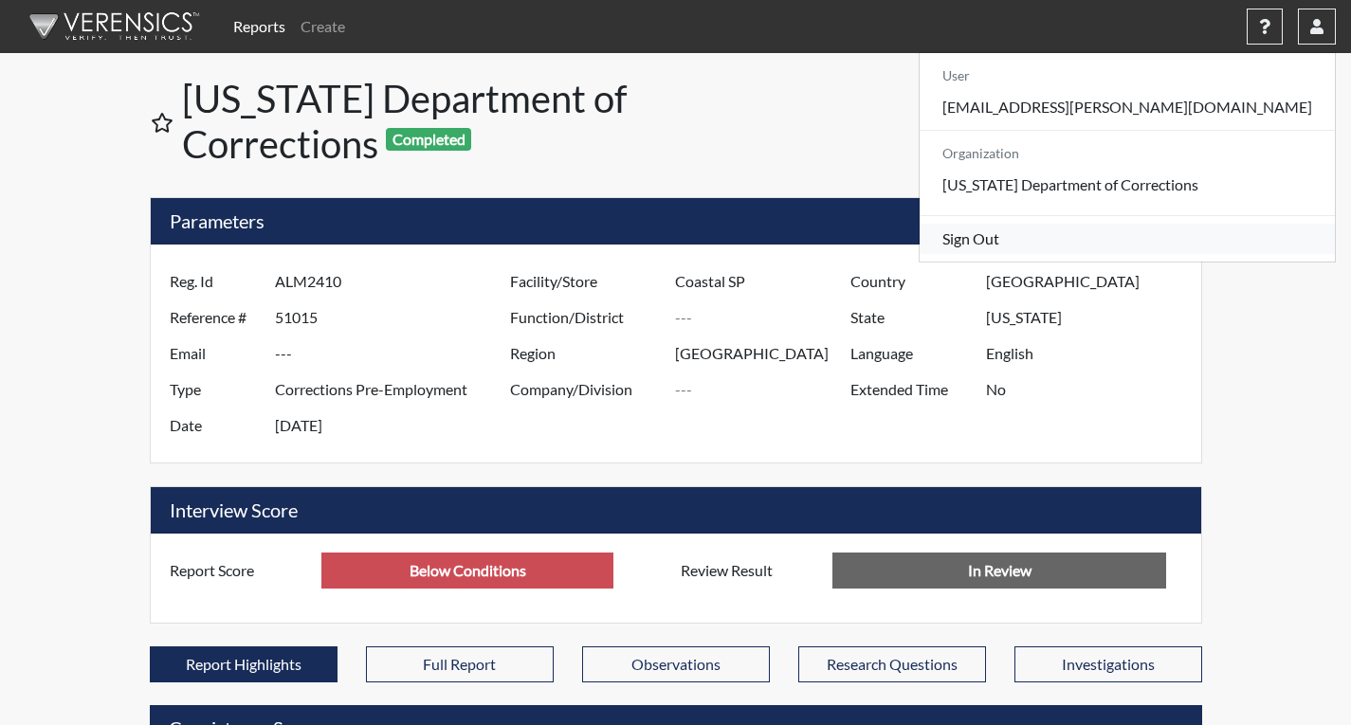
click at [1181, 254] on link "Sign Out" at bounding box center [1126, 239] width 415 height 30
